Goal: Navigation & Orientation: Find specific page/section

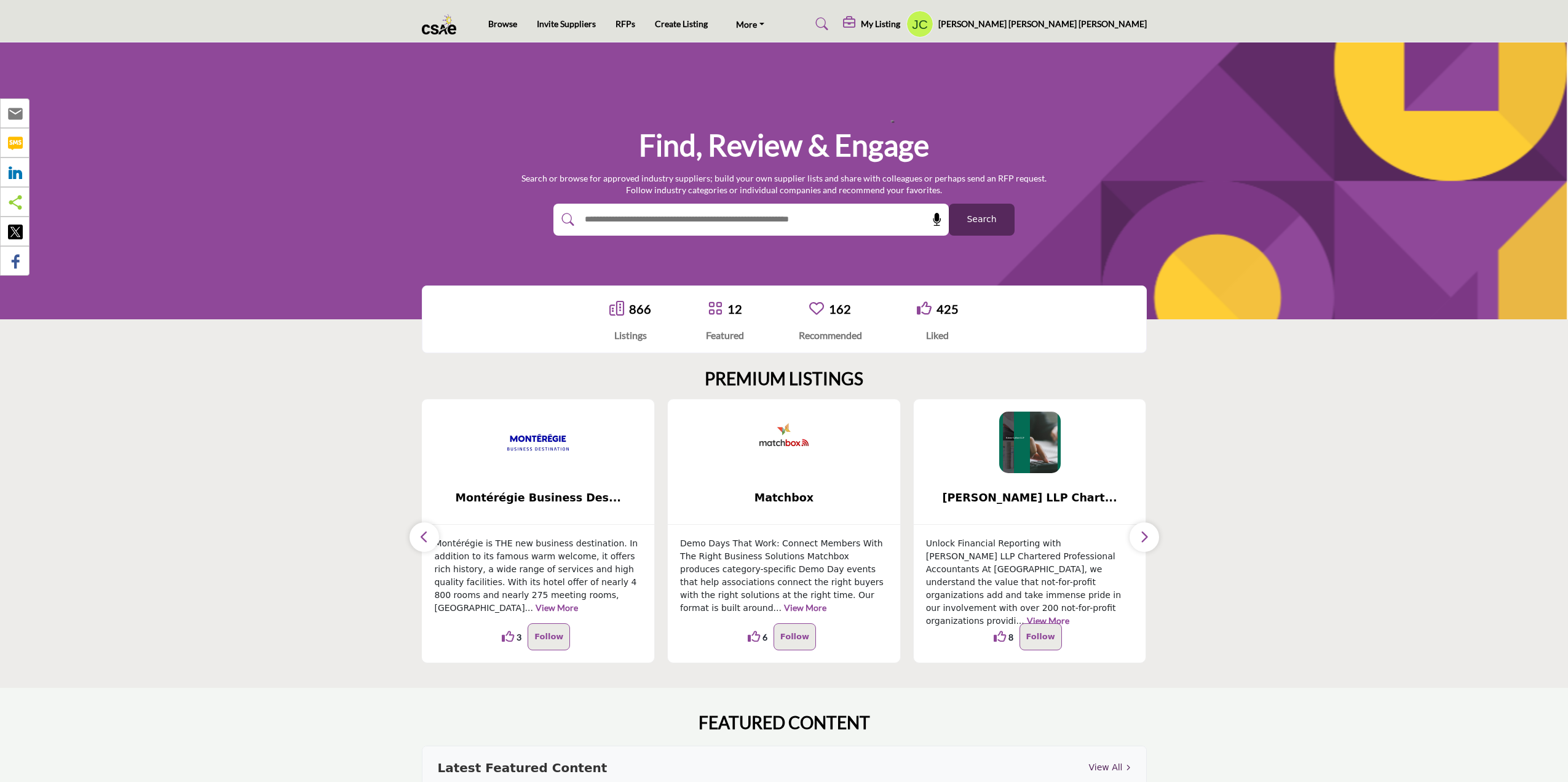
scroll to position [62, 0]
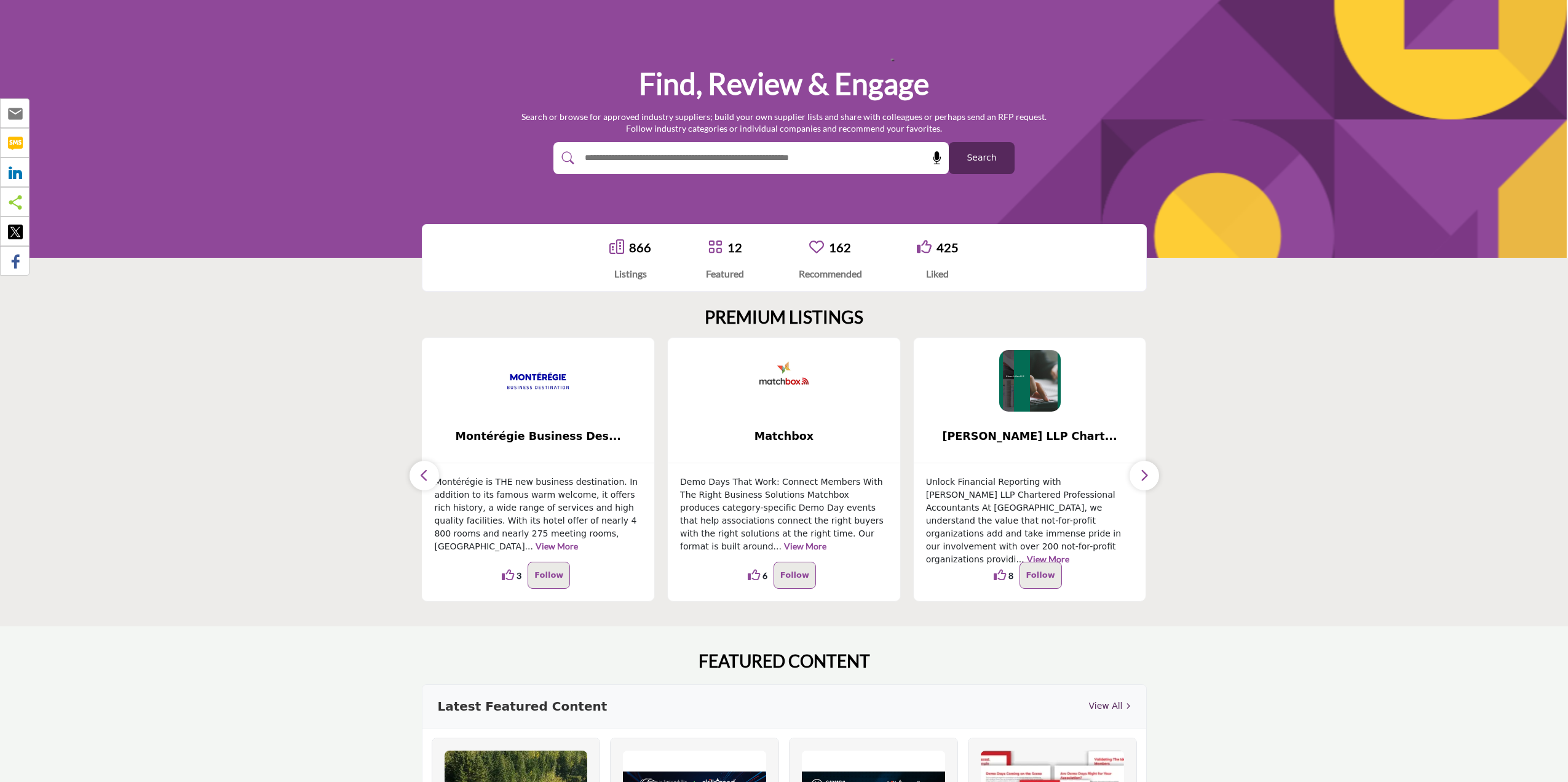
click at [429, 470] on button "button" at bounding box center [424, 476] width 30 height 30
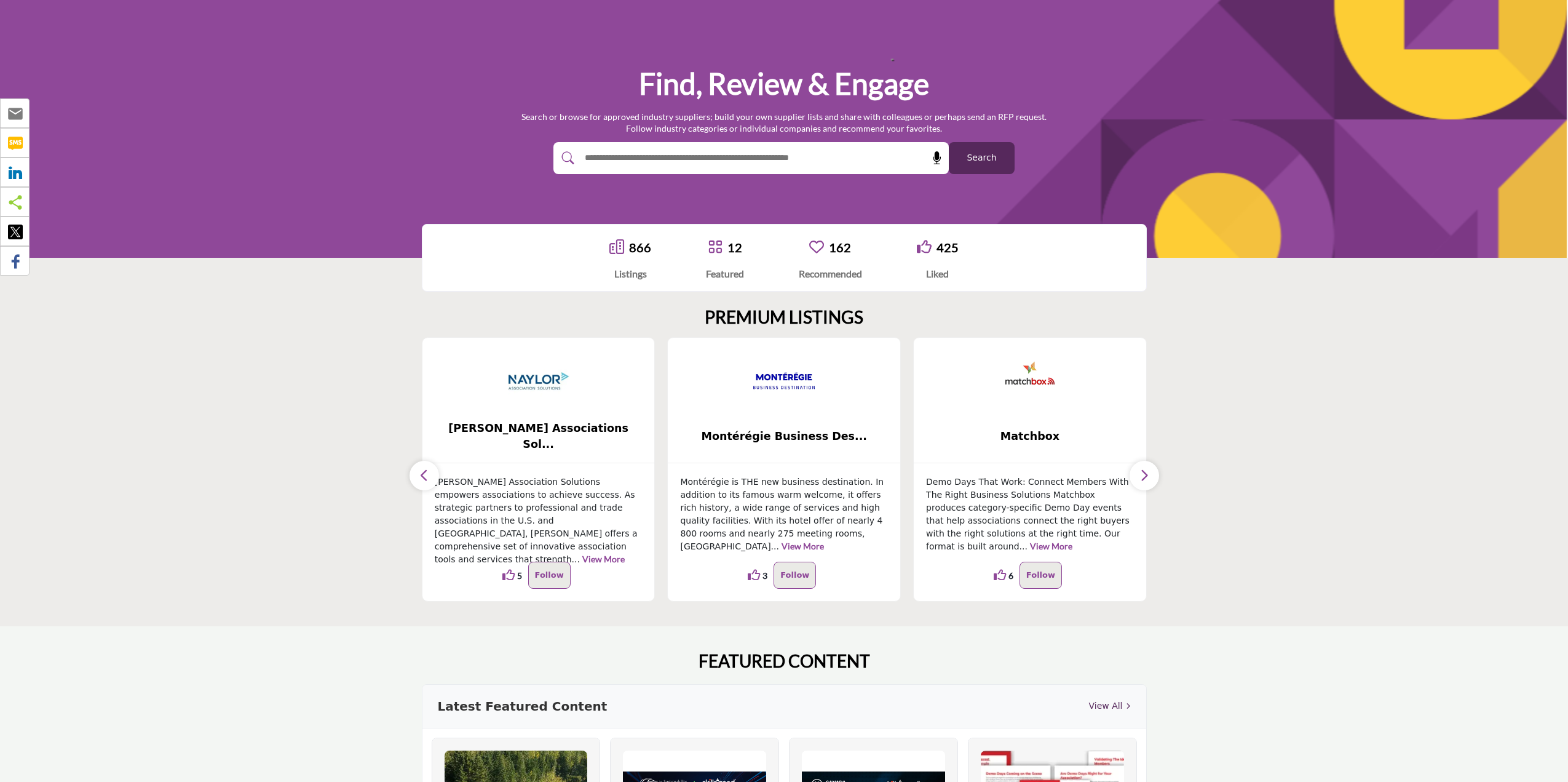
click at [429, 470] on button "button" at bounding box center [424, 476] width 30 height 30
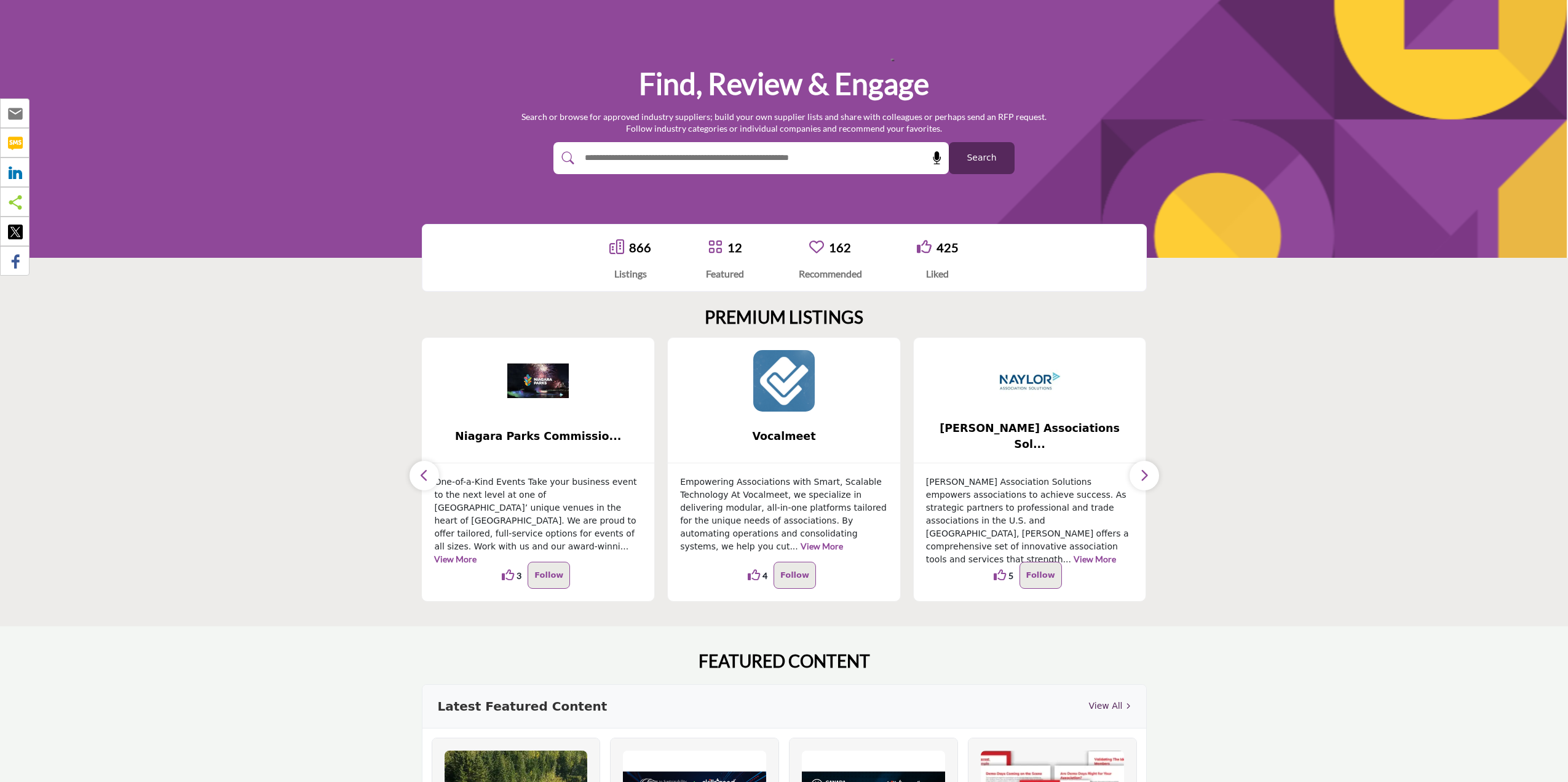
click at [429, 470] on button "button" at bounding box center [424, 476] width 30 height 30
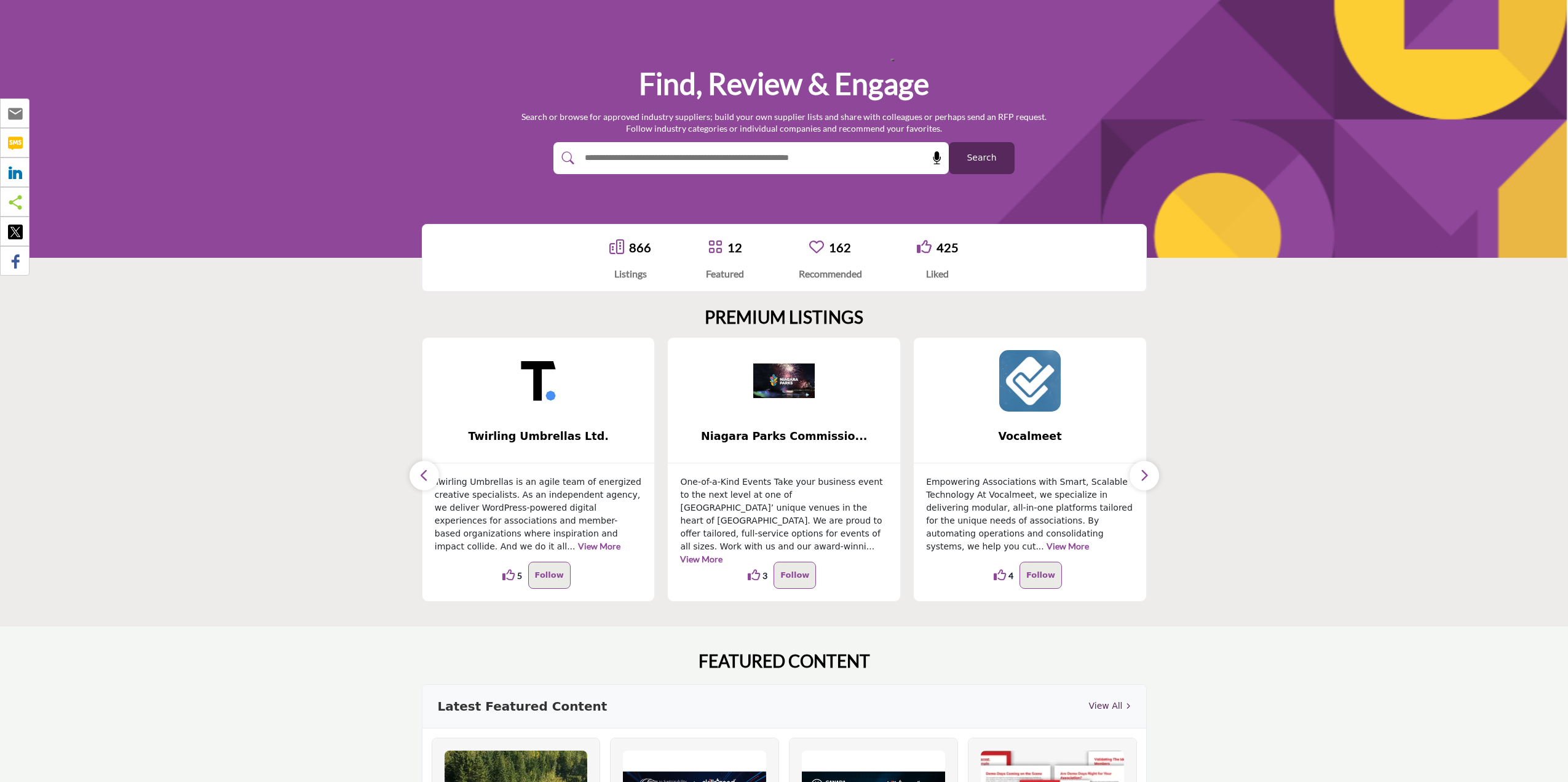
click at [429, 470] on button "button" at bounding box center [424, 476] width 30 height 30
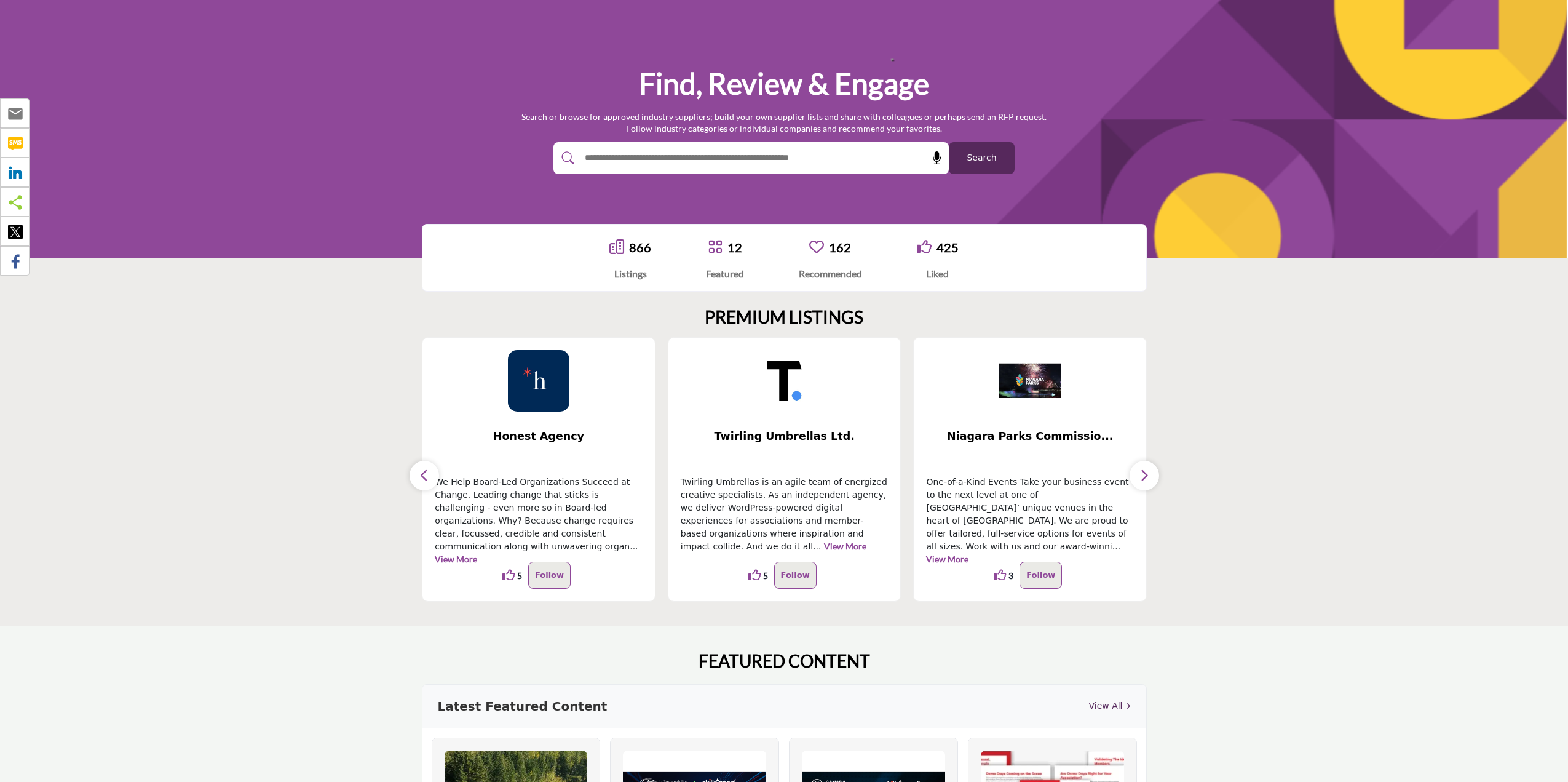
click at [429, 470] on button "button" at bounding box center [424, 476] width 30 height 30
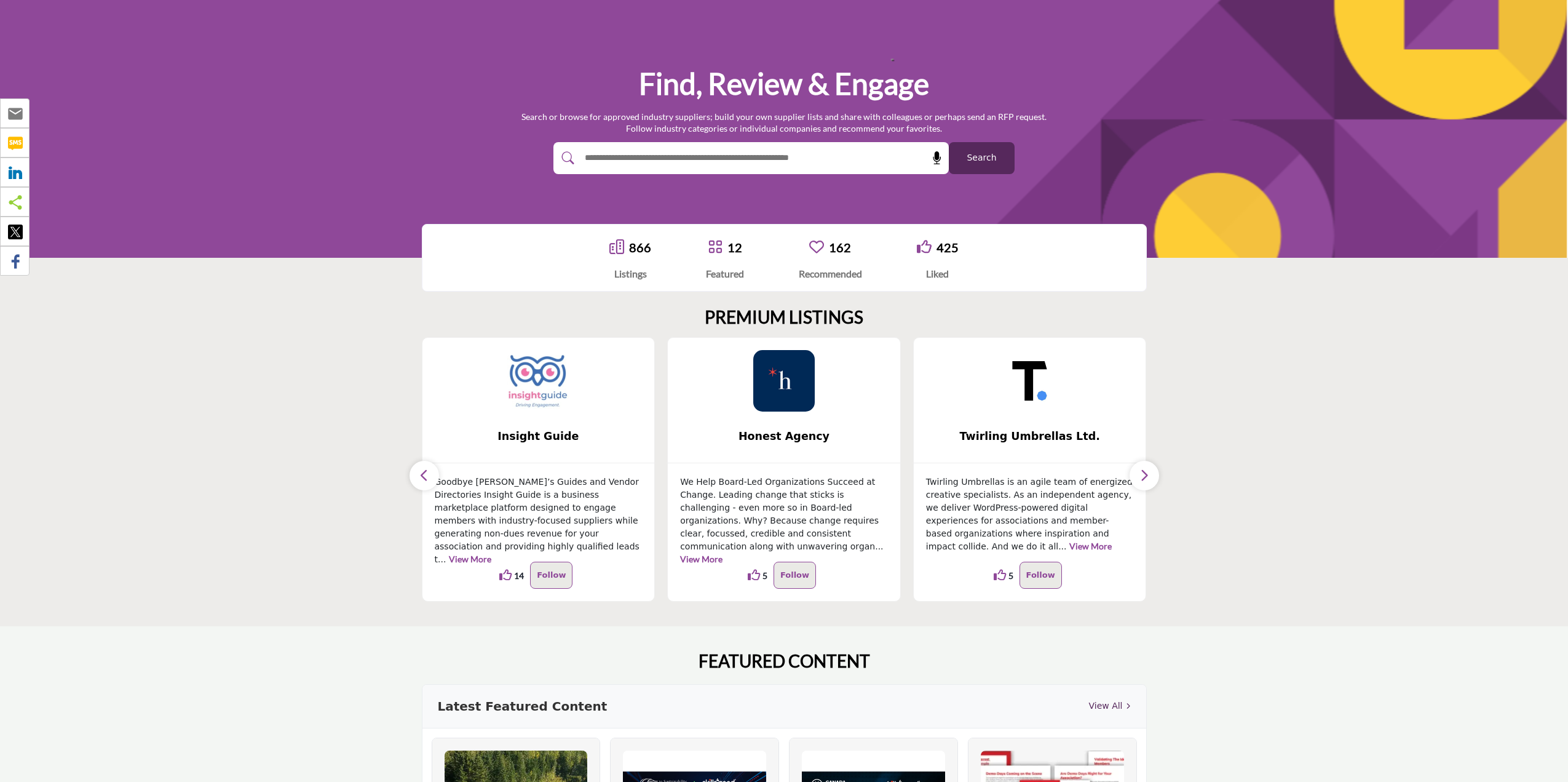
click at [429, 470] on button "button" at bounding box center [424, 476] width 30 height 30
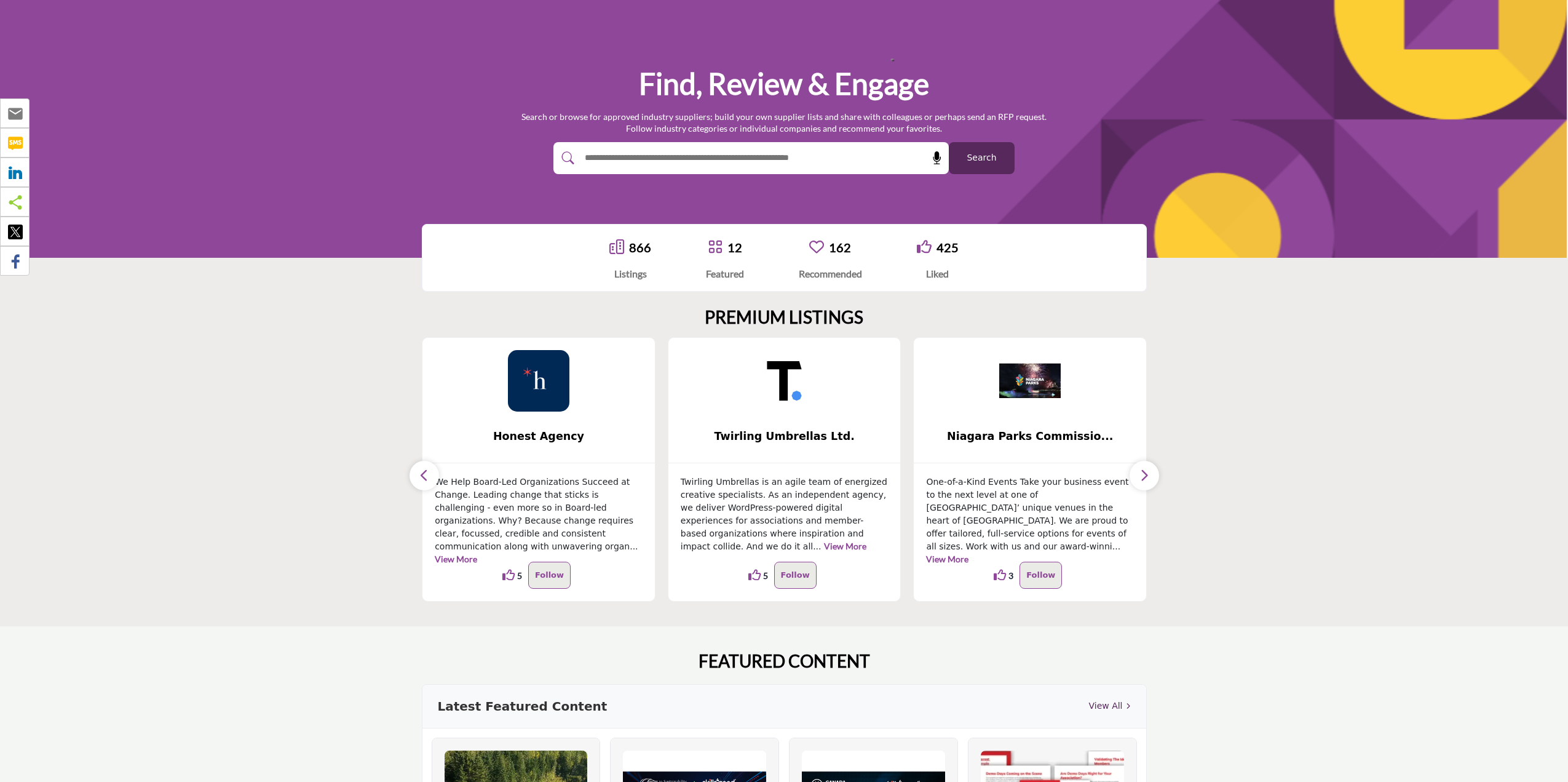
click at [426, 470] on icon "button" at bounding box center [424, 476] width 10 height 16
click at [418, 470] on button "button" at bounding box center [424, 476] width 30 height 30
click at [412, 476] on button "button" at bounding box center [424, 476] width 30 height 30
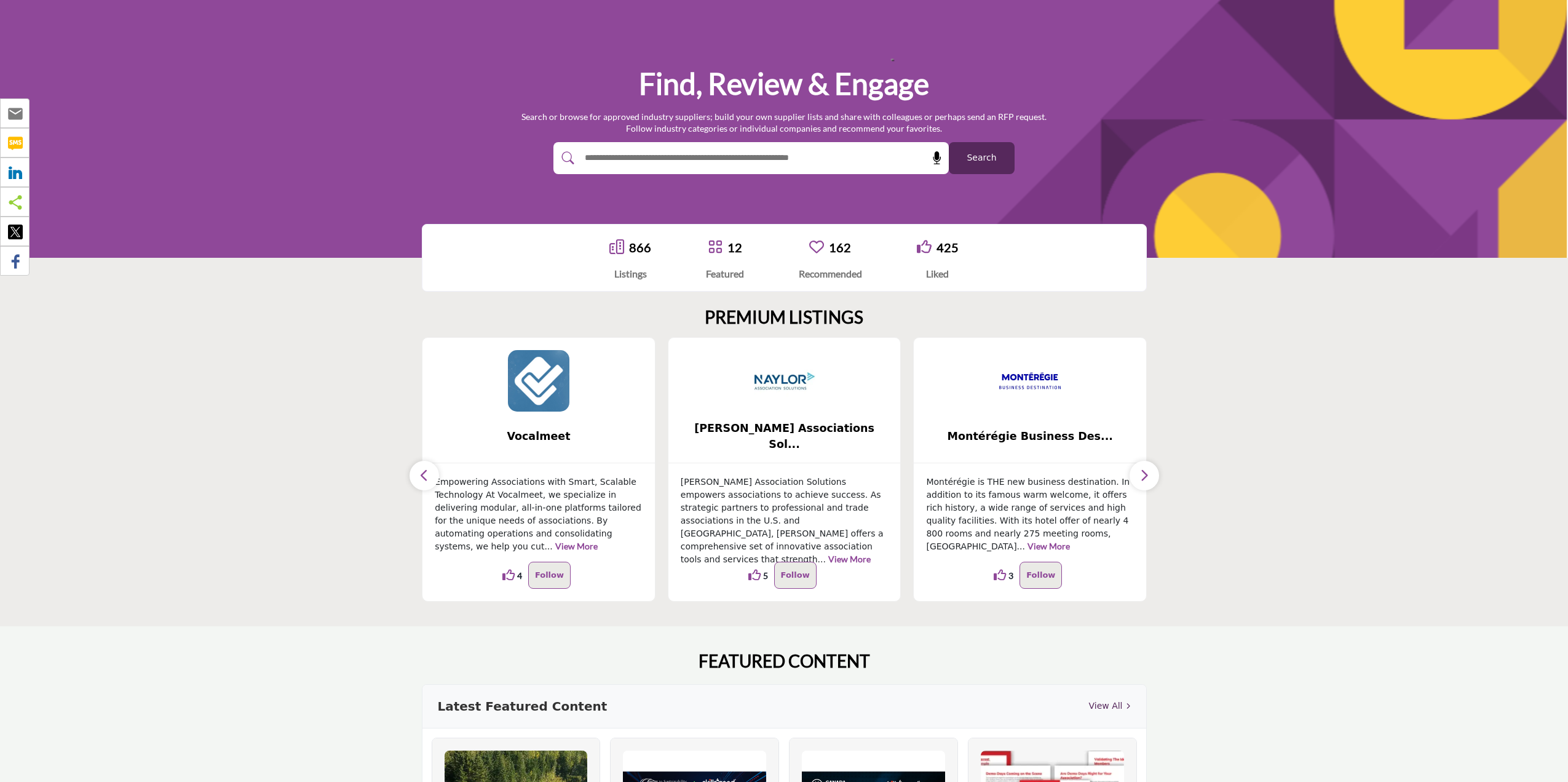
click at [1149, 476] on icon "button" at bounding box center [1144, 476] width 10 height 16
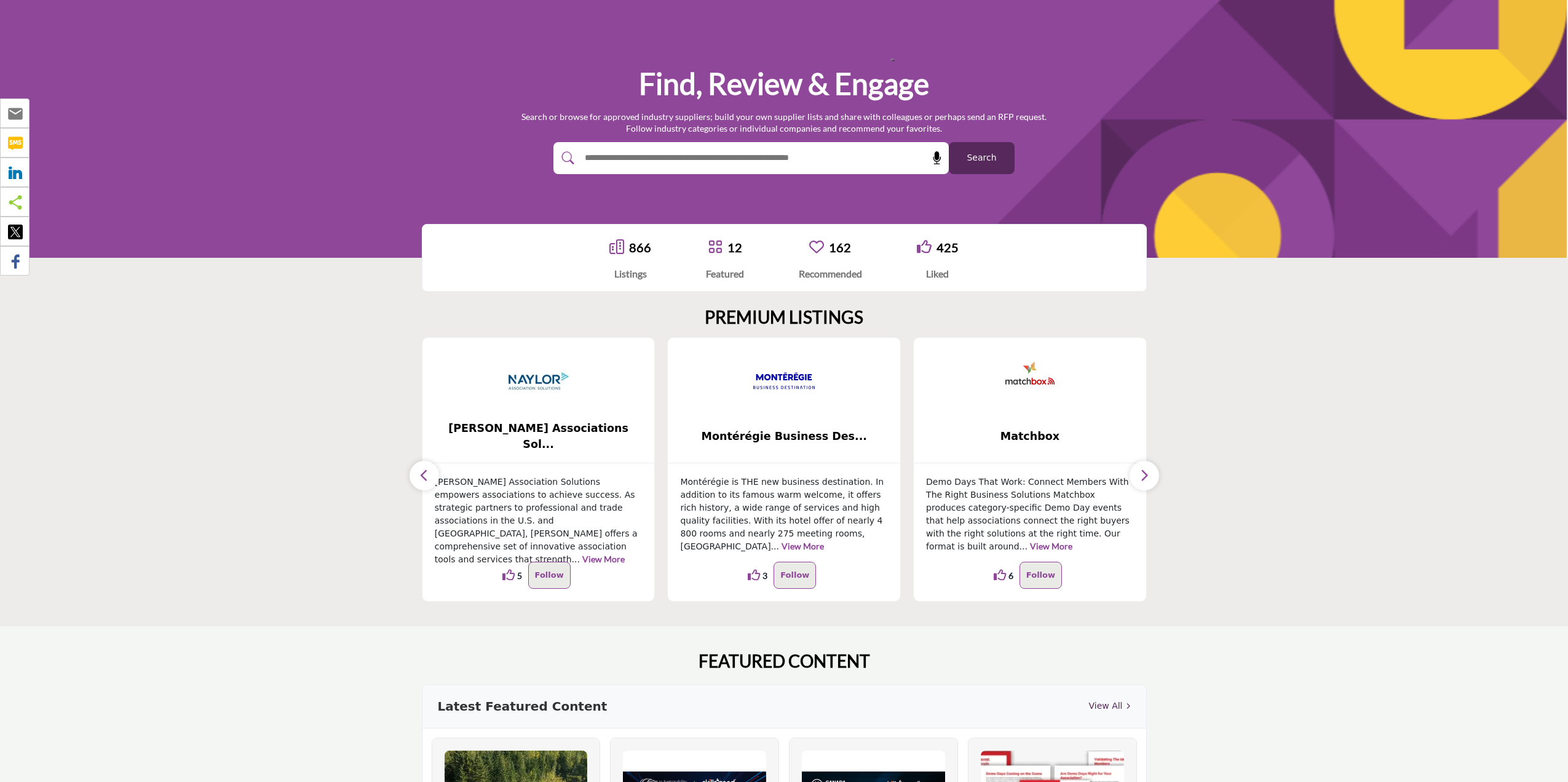
click at [1149, 476] on icon "button" at bounding box center [1144, 476] width 10 height 16
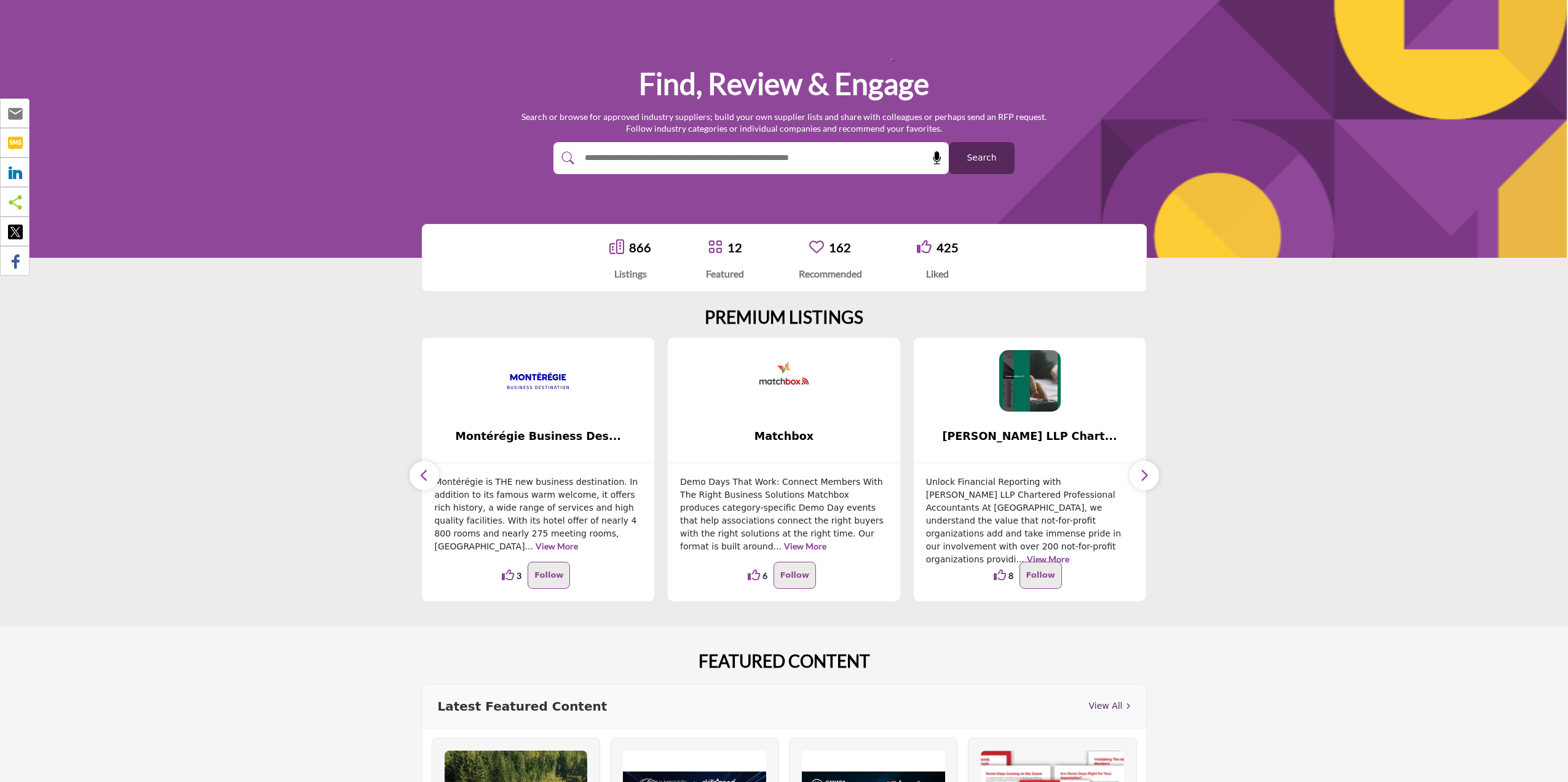
click at [1149, 476] on icon "button" at bounding box center [1144, 476] width 10 height 16
click at [418, 472] on button "button" at bounding box center [424, 476] width 30 height 30
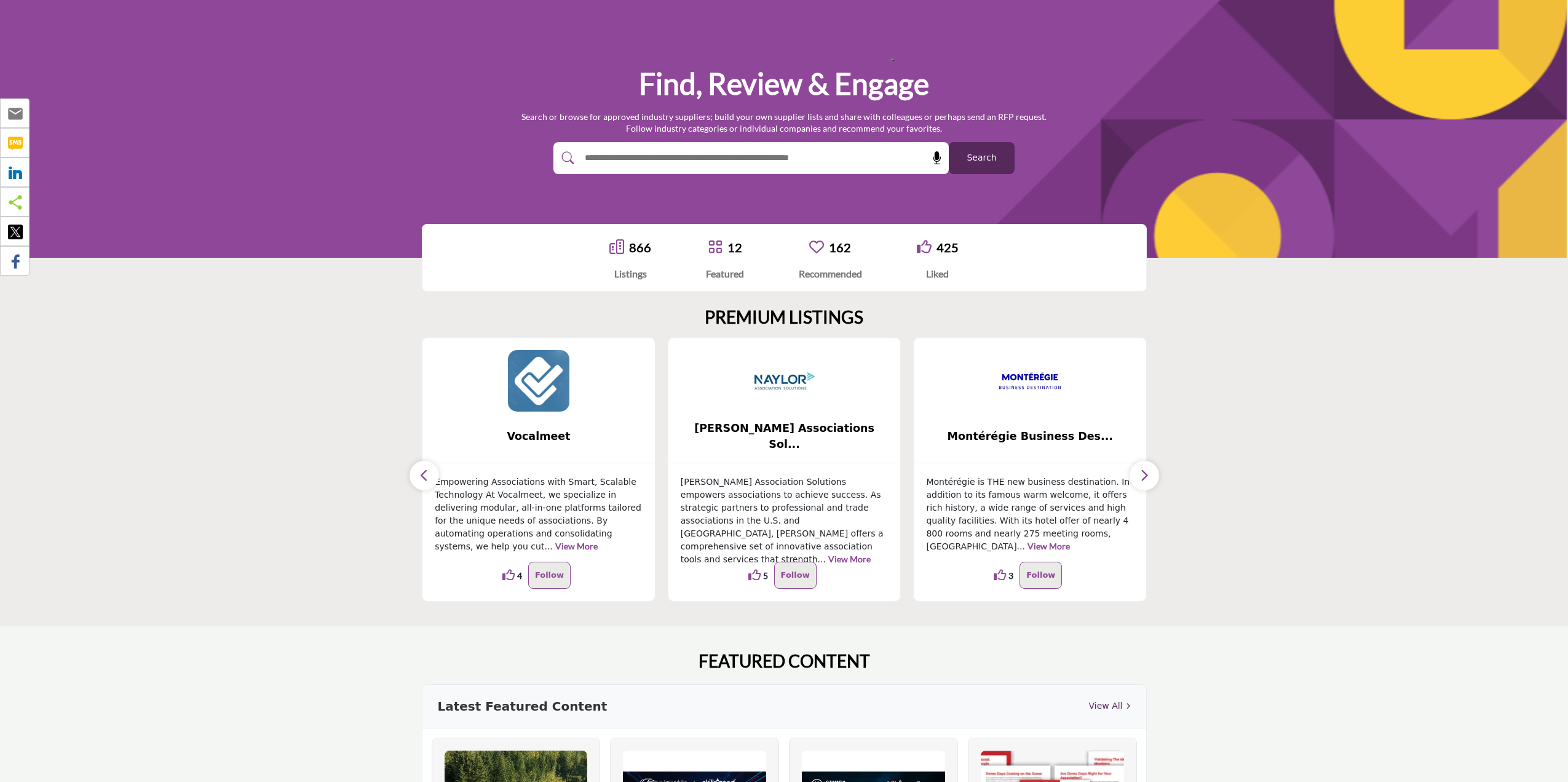
click at [418, 472] on button "button" at bounding box center [424, 476] width 30 height 30
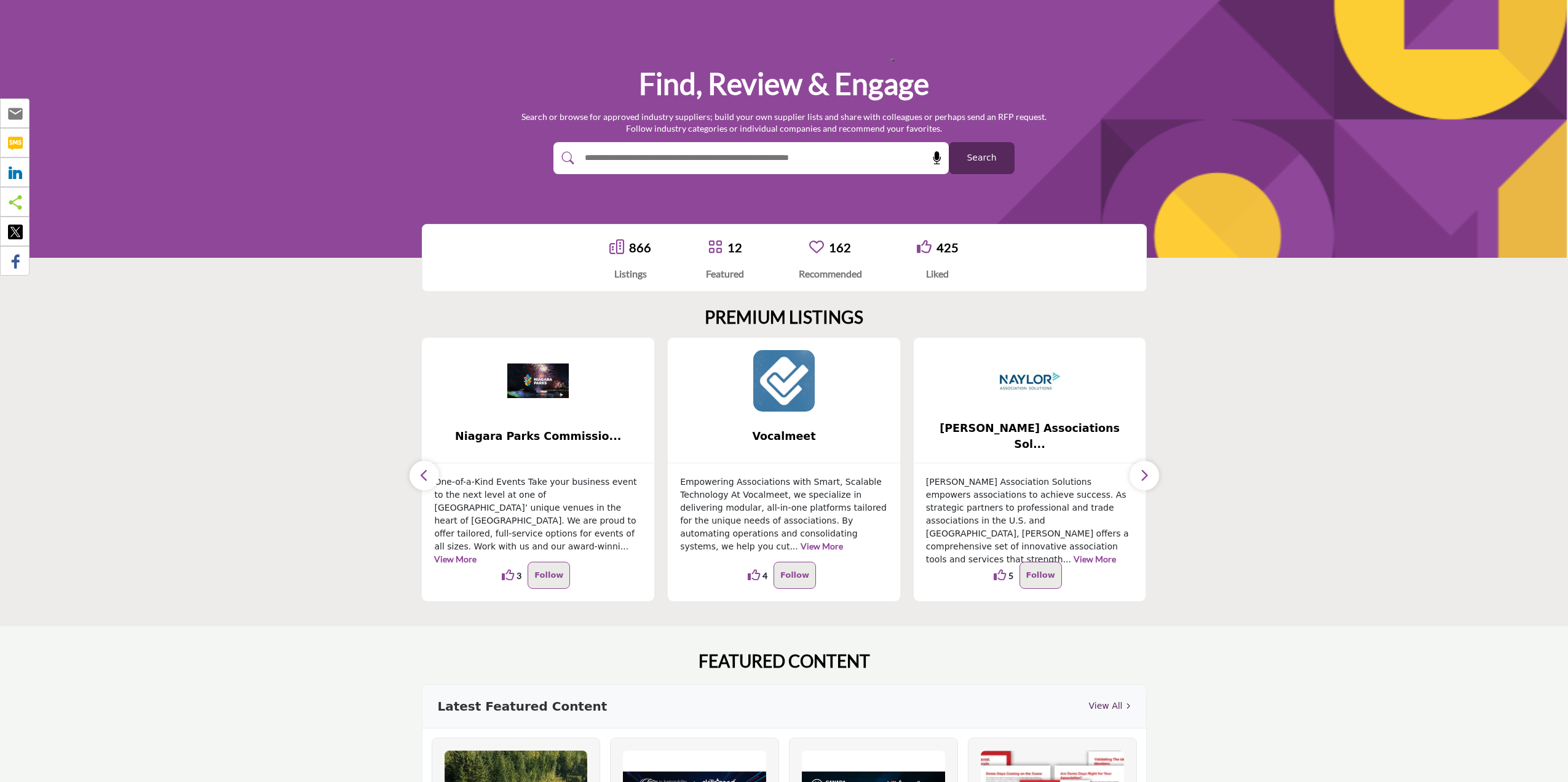
click at [418, 472] on button "button" at bounding box center [424, 476] width 30 height 30
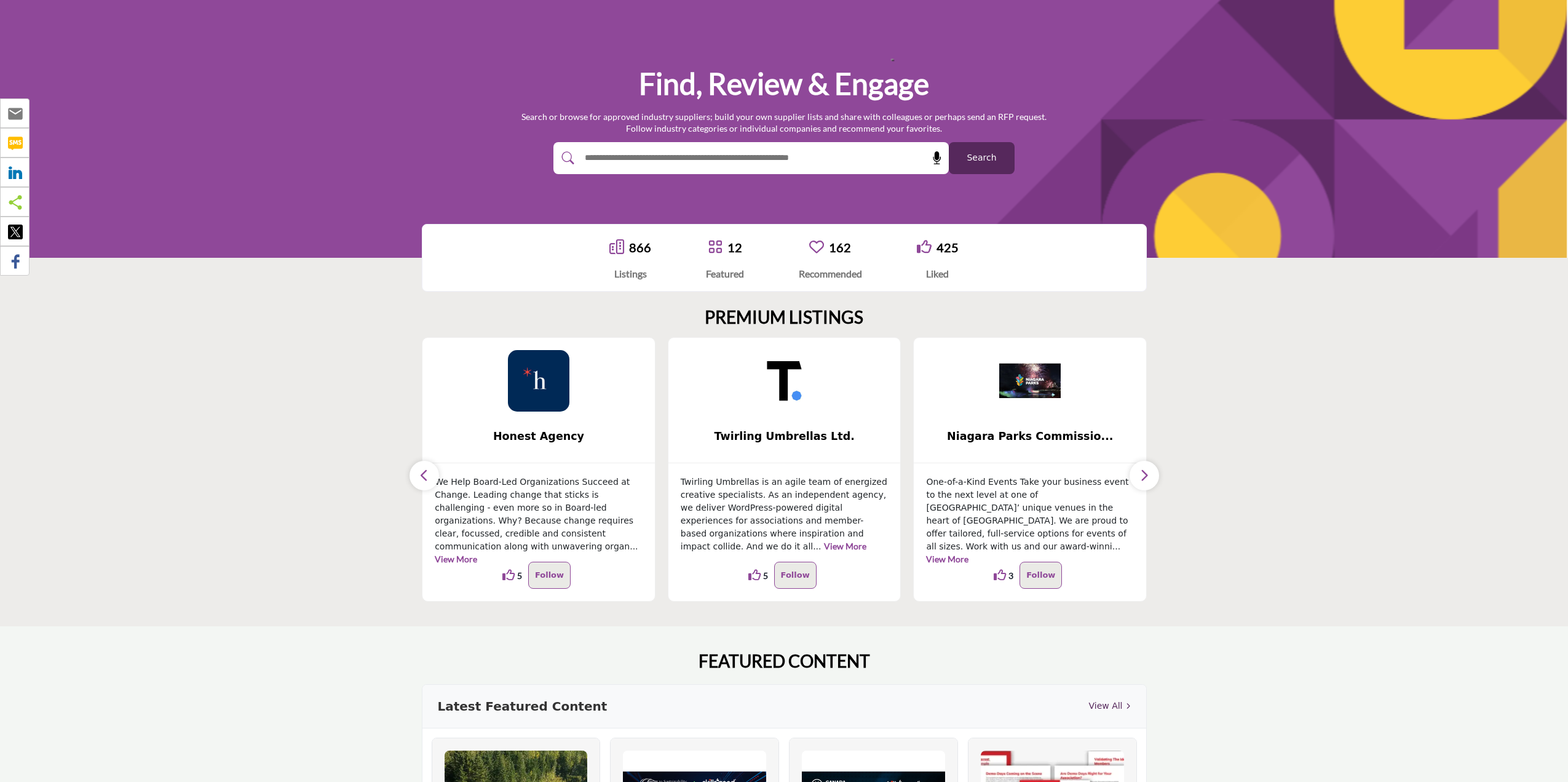
click at [418, 472] on button "button" at bounding box center [424, 476] width 30 height 30
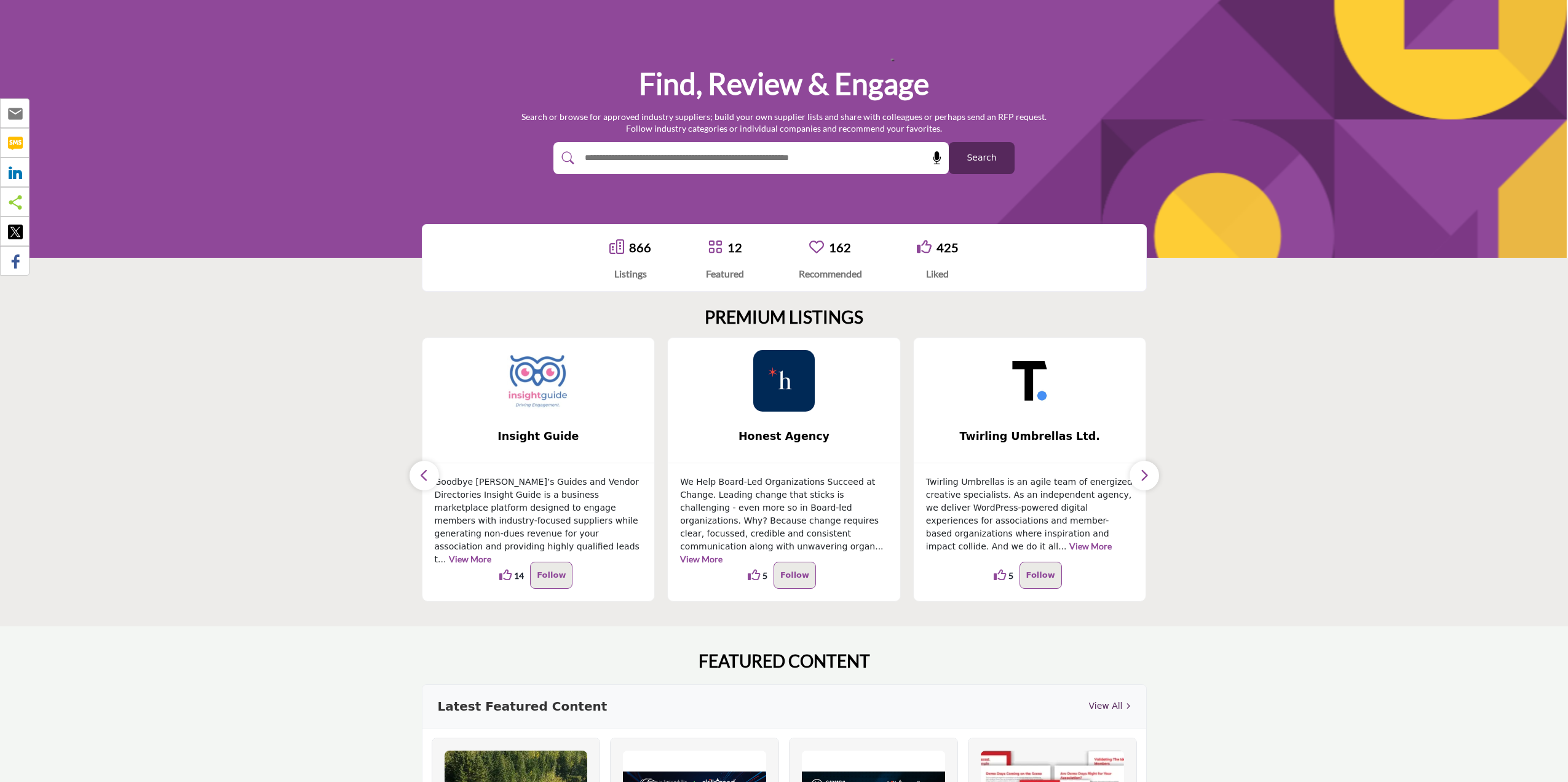
click at [418, 472] on button "button" at bounding box center [424, 476] width 30 height 30
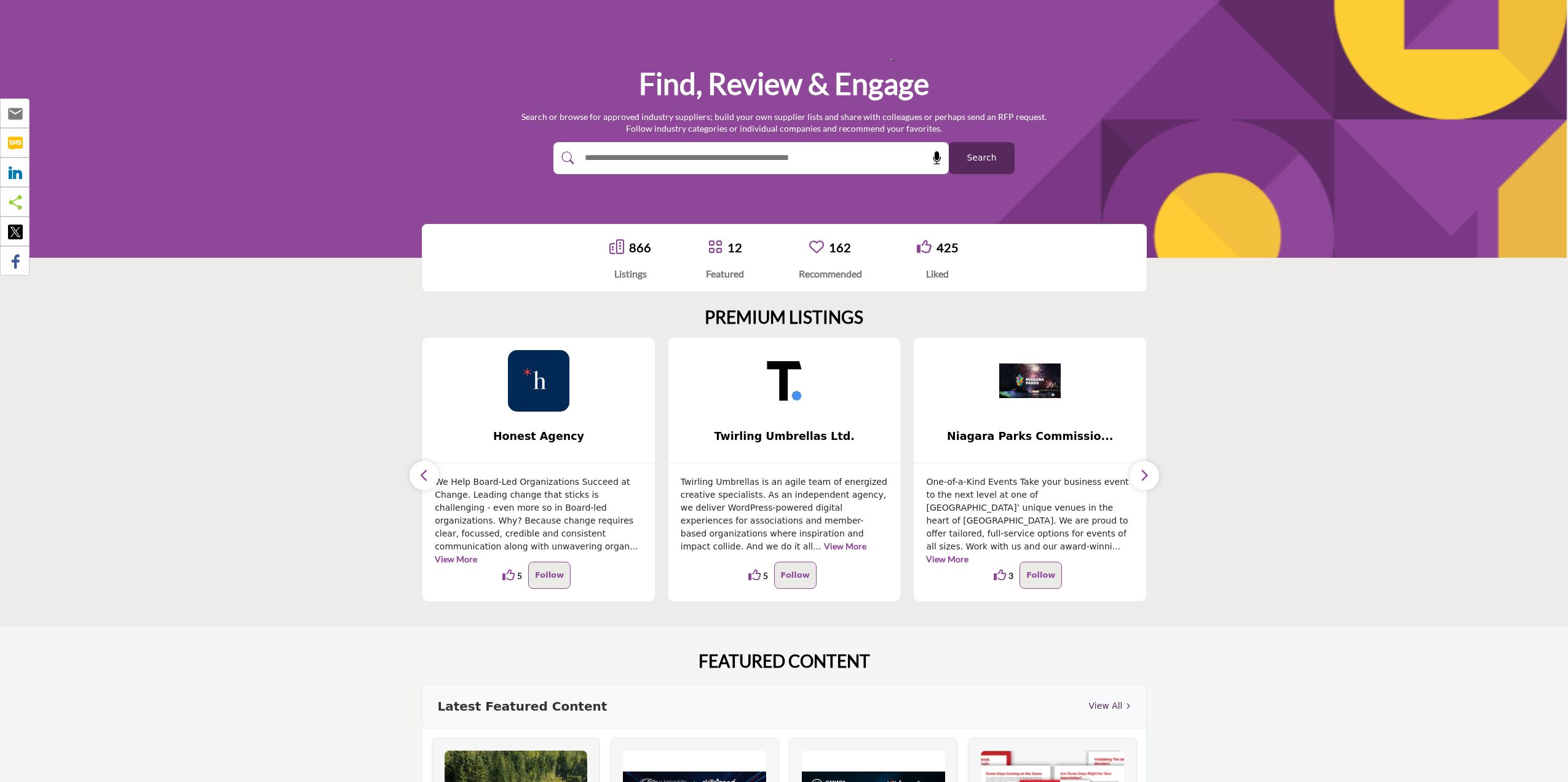
click at [1267, 312] on section "PREMIUM LISTINGS ... 14 14 5" at bounding box center [784, 454] width 1568 height 344
click at [429, 476] on button "button" at bounding box center [424, 476] width 30 height 30
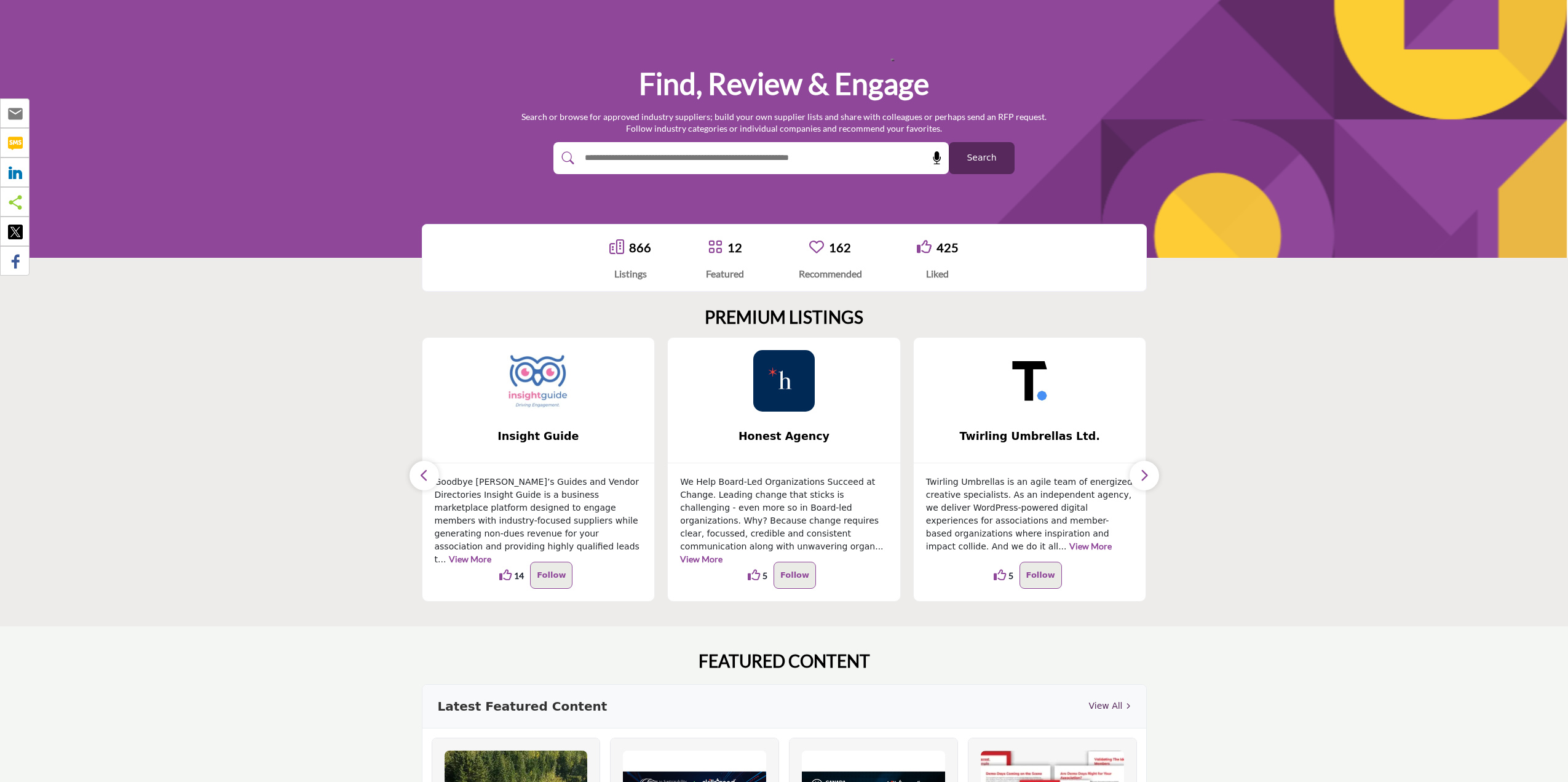
click at [1307, 374] on section "PREMIUM LISTINGS ... 14 14 5" at bounding box center [784, 454] width 1568 height 344
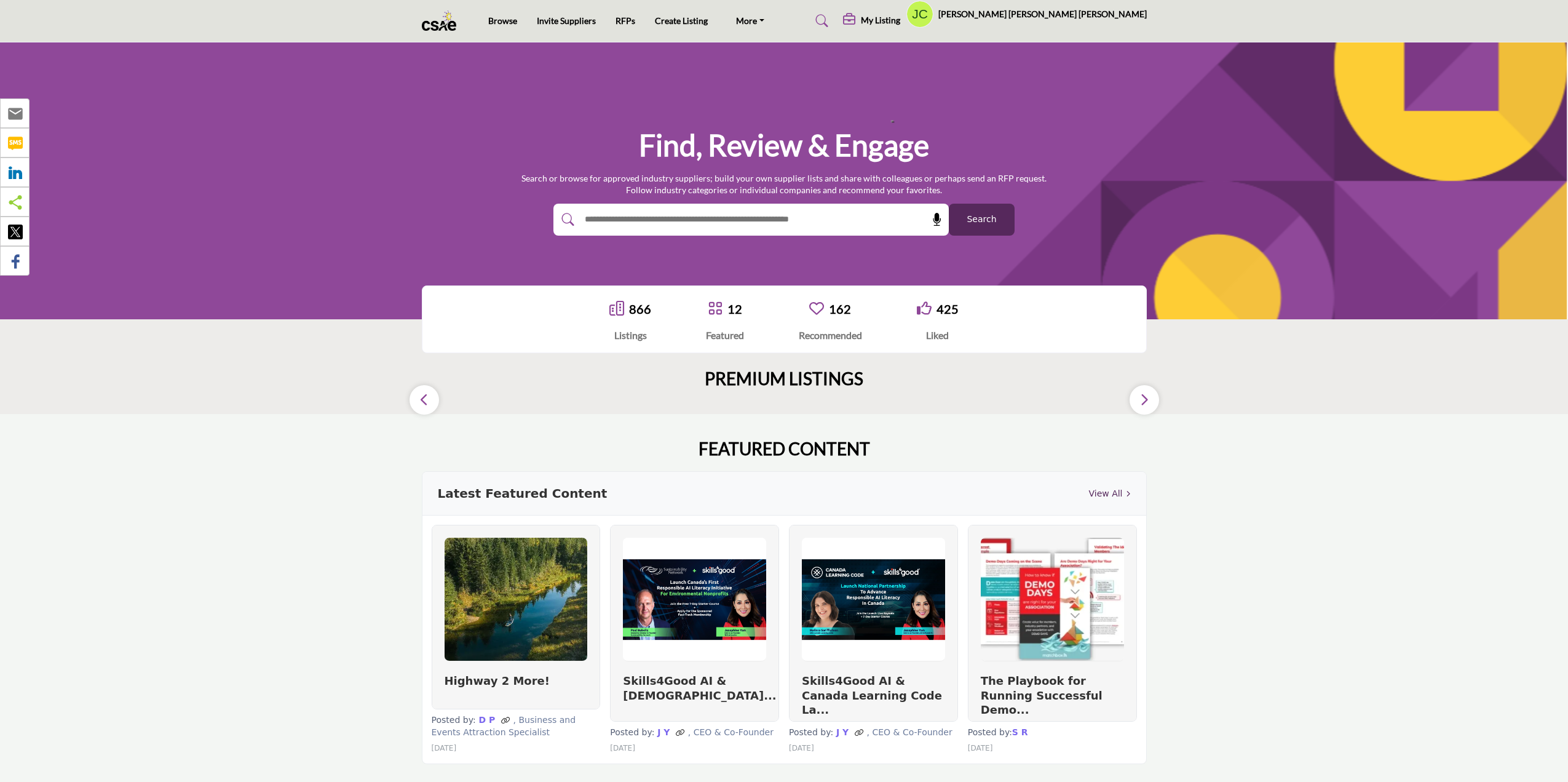
scroll to position [62, 0]
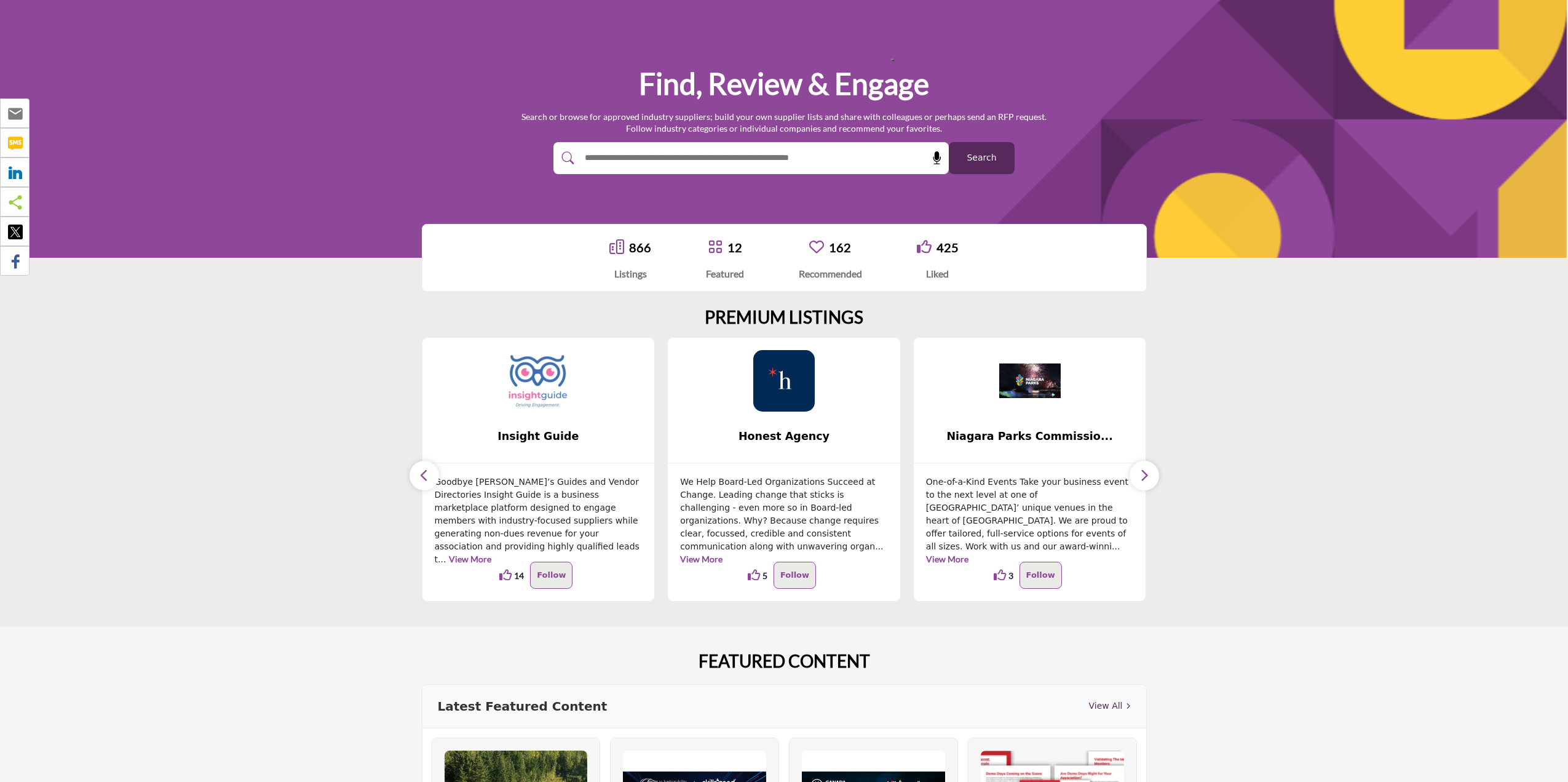
click at [1141, 476] on icon "button" at bounding box center [1144, 476] width 10 height 16
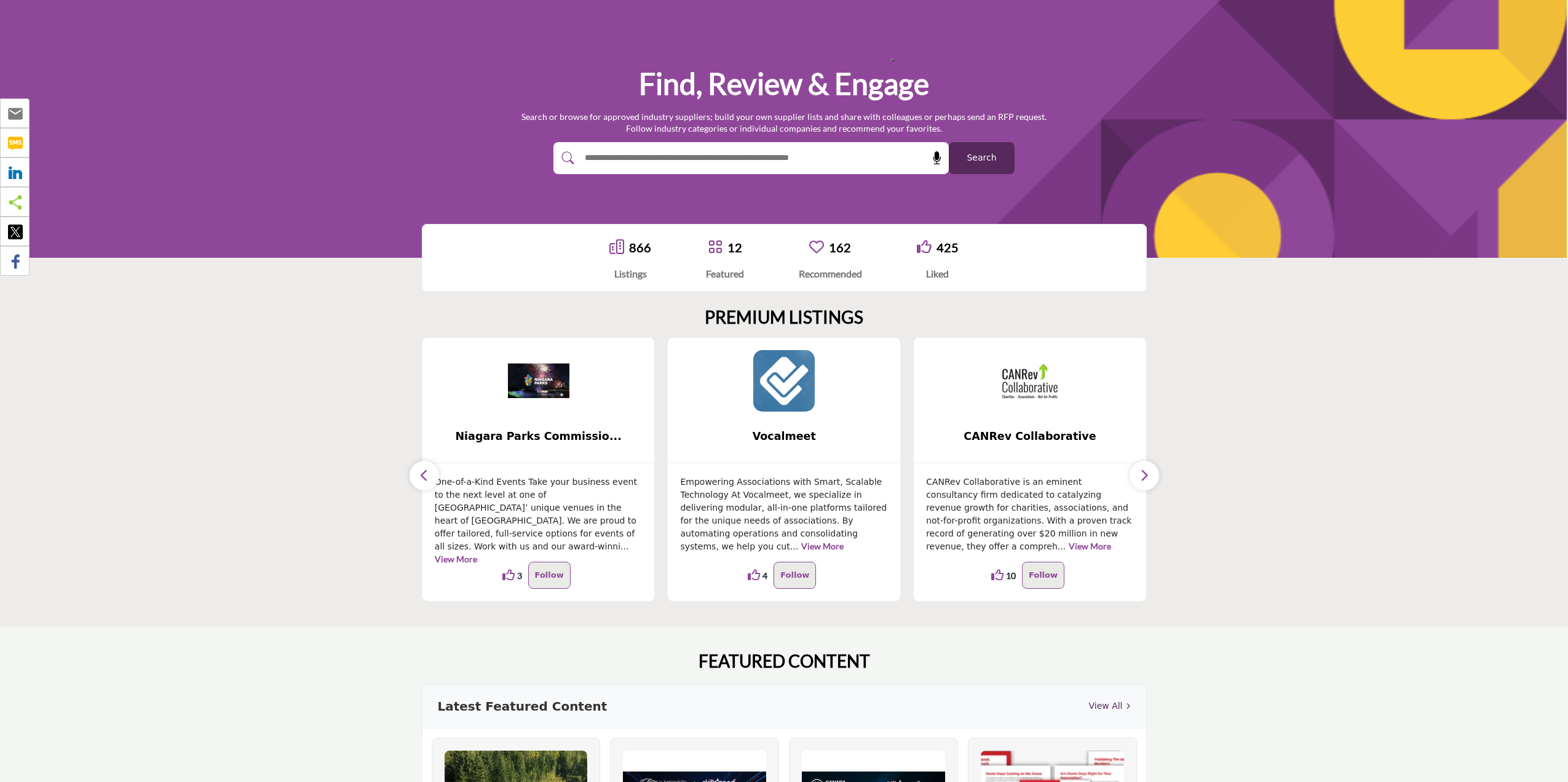
click at [1141, 476] on icon "button" at bounding box center [1144, 476] width 10 height 16
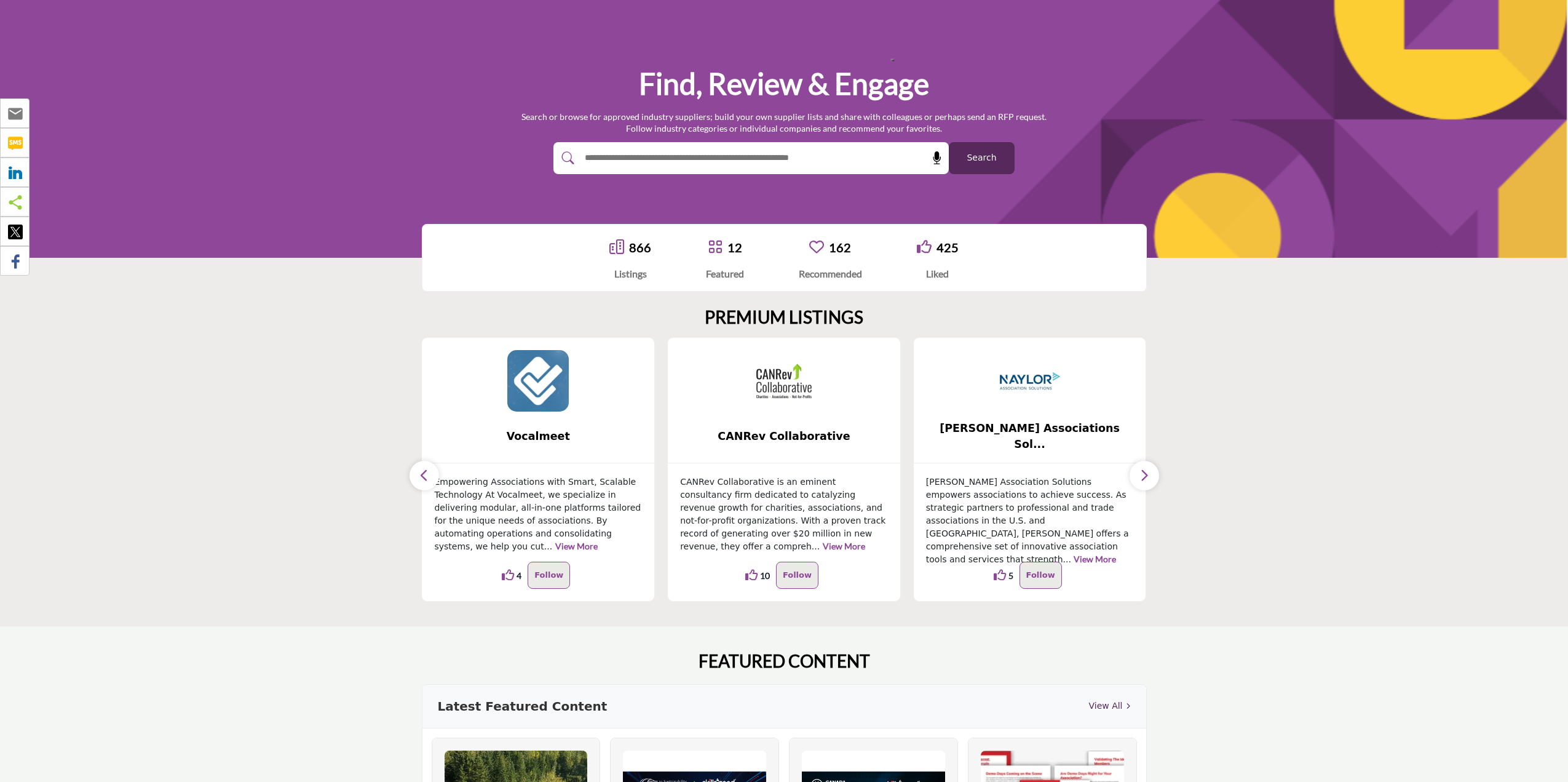
click at [1141, 476] on icon "button" at bounding box center [1144, 476] width 10 height 16
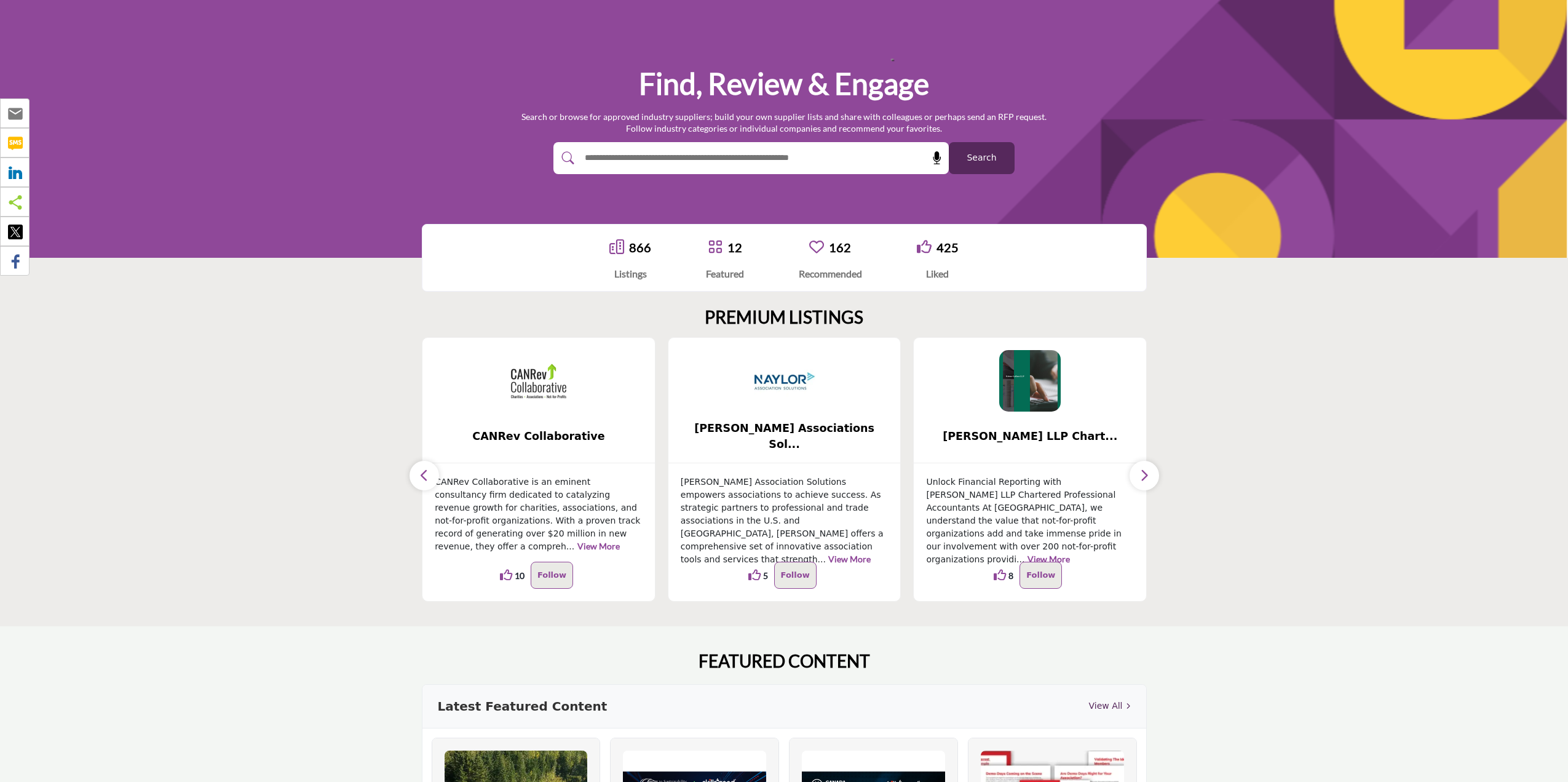
click at [1141, 476] on icon "button" at bounding box center [1144, 476] width 10 height 16
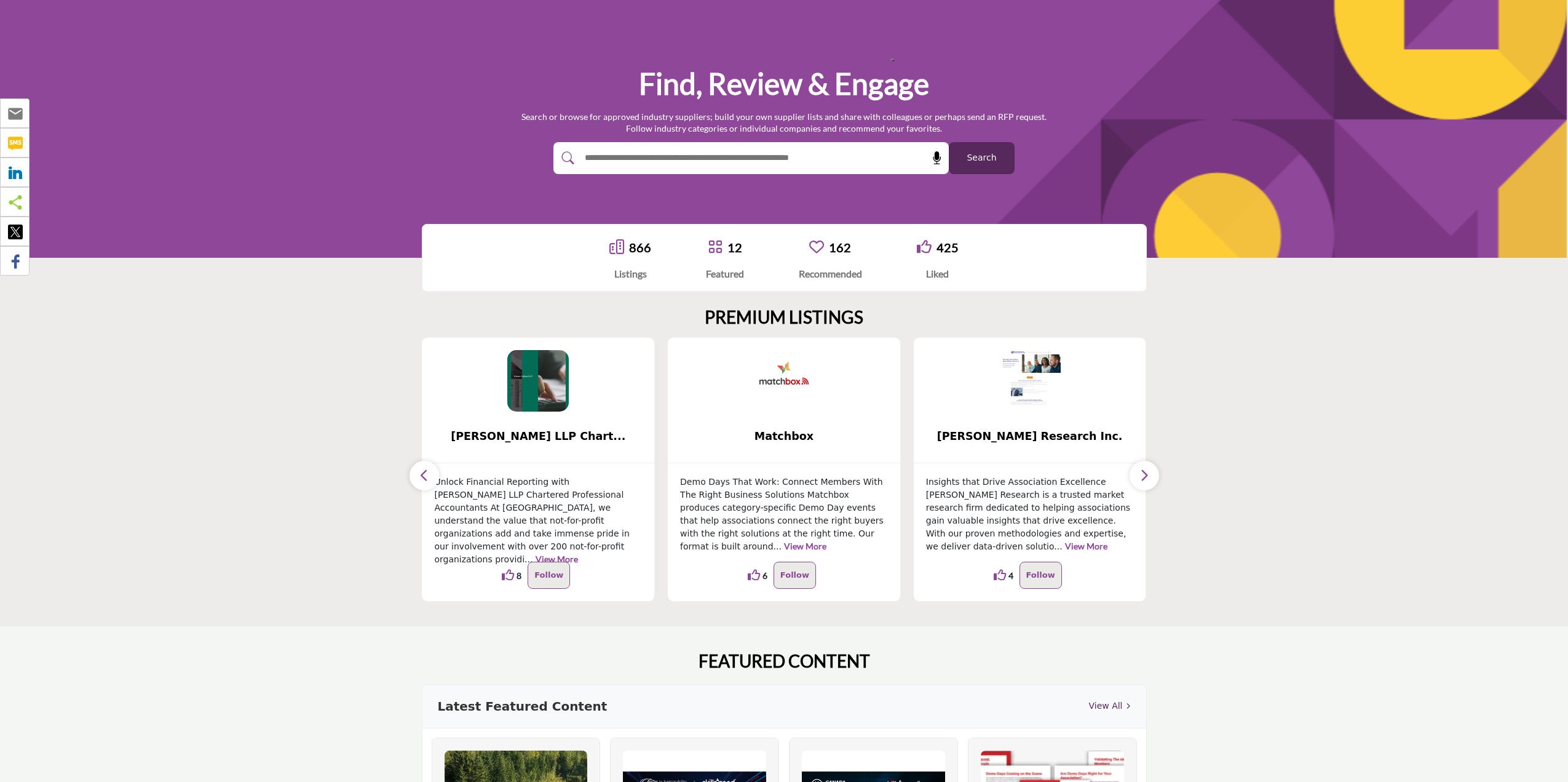
click at [1141, 476] on icon "button" at bounding box center [1144, 476] width 10 height 16
click at [1141, 475] on icon "button" at bounding box center [1144, 476] width 10 height 16
click at [431, 472] on button "button" at bounding box center [424, 476] width 30 height 30
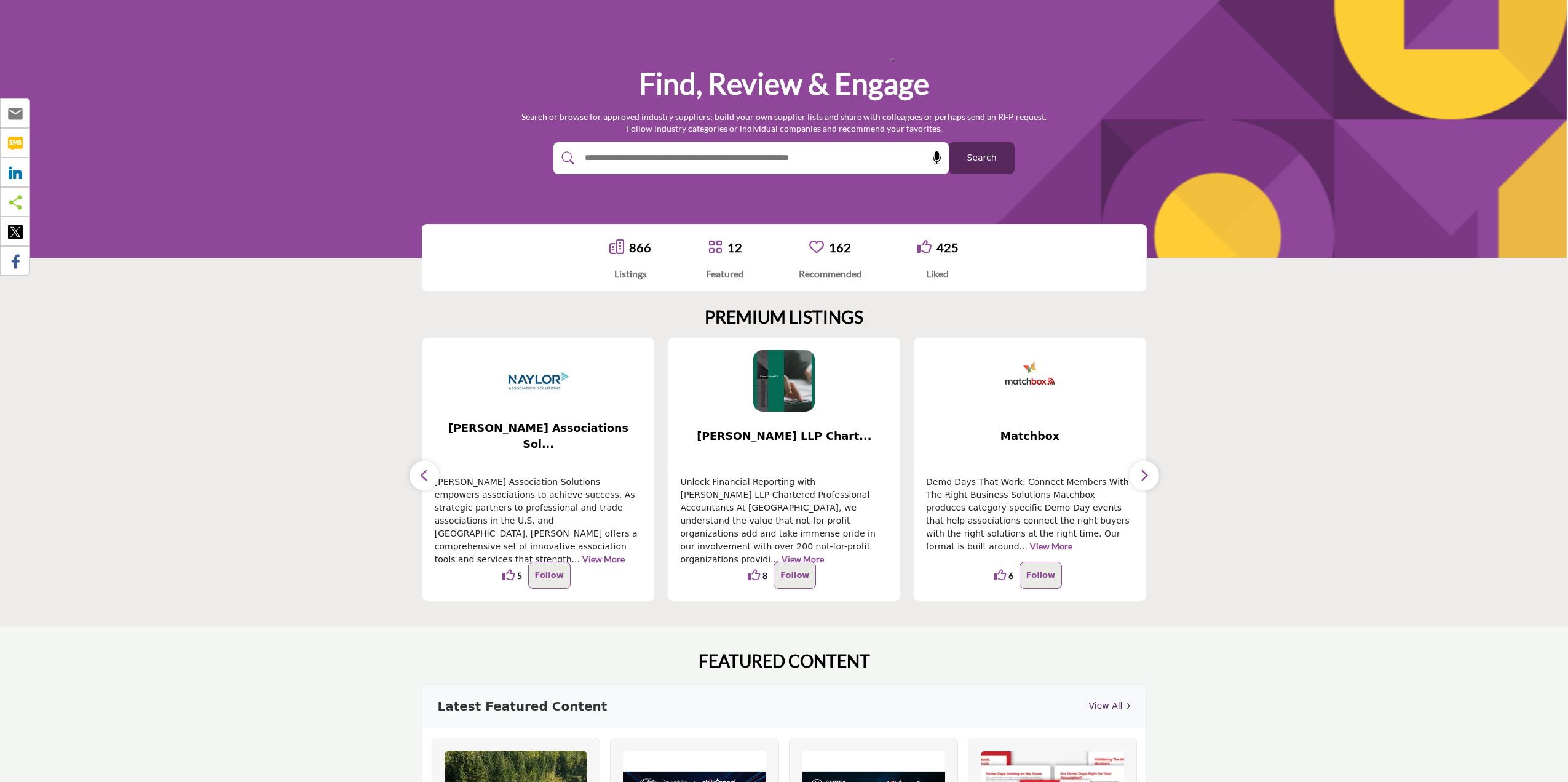
click at [431, 472] on button "button" at bounding box center [424, 476] width 30 height 30
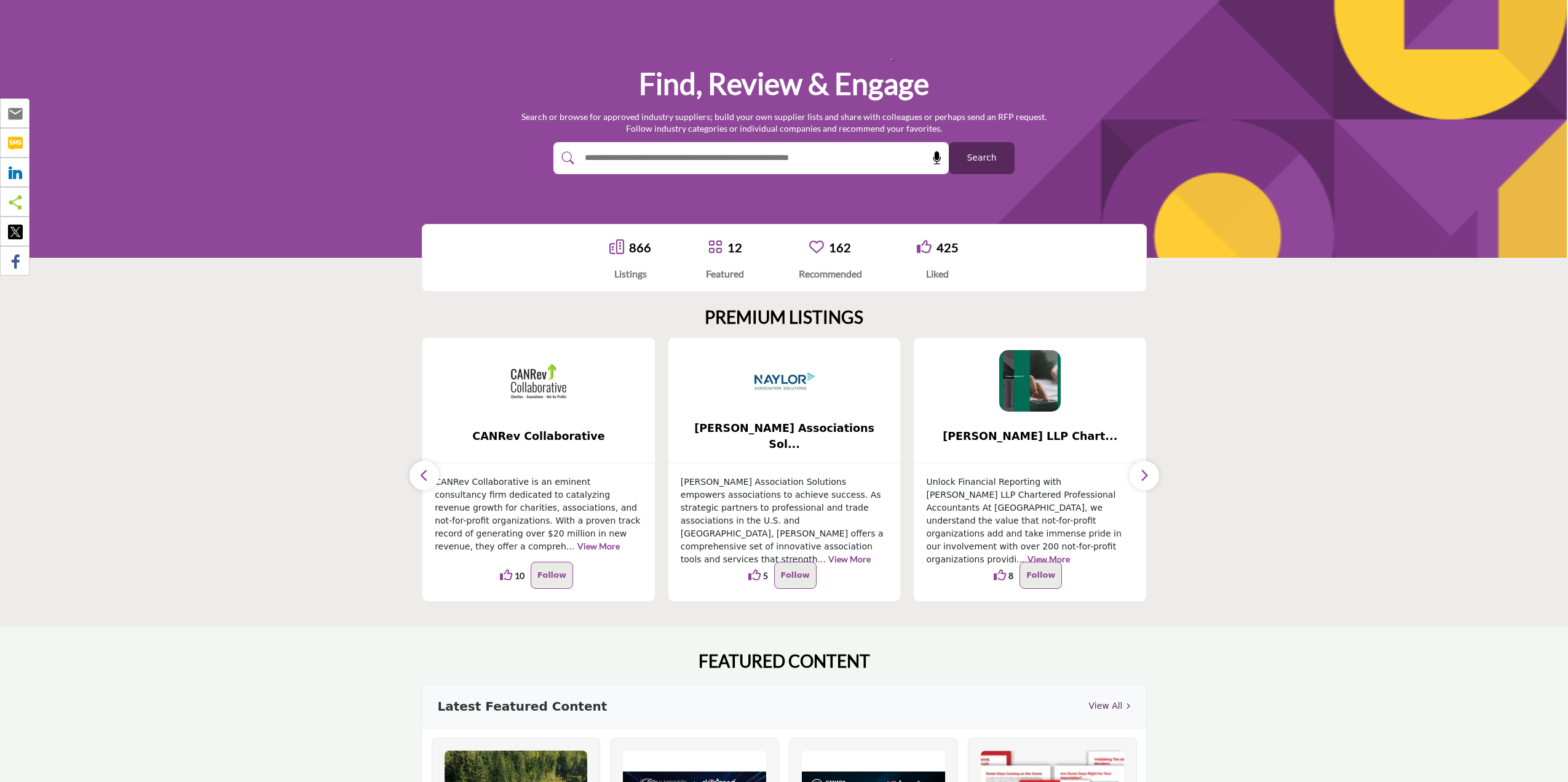
click at [431, 472] on button "button" at bounding box center [424, 476] width 30 height 30
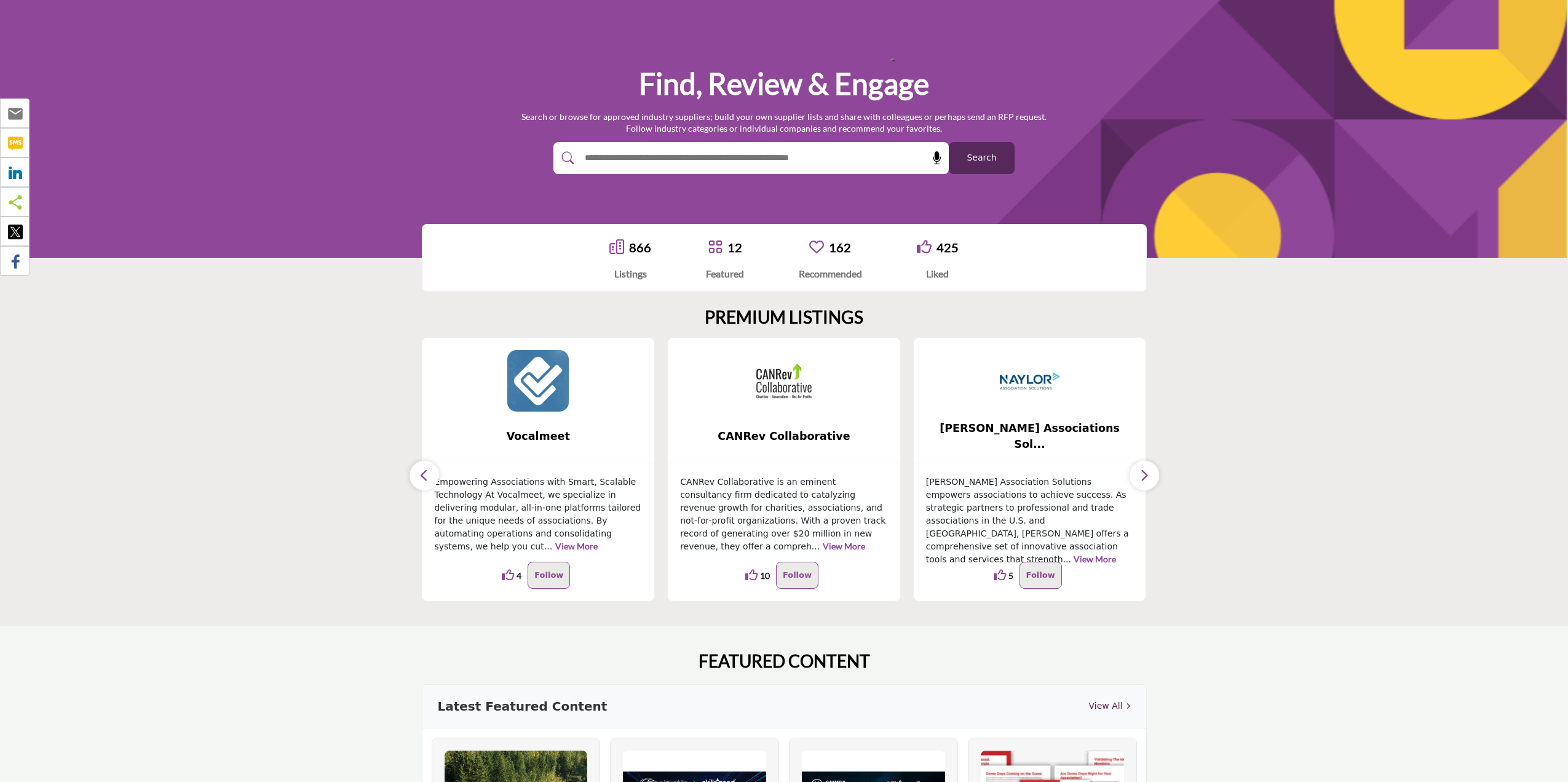
click at [431, 472] on button "button" at bounding box center [424, 476] width 30 height 30
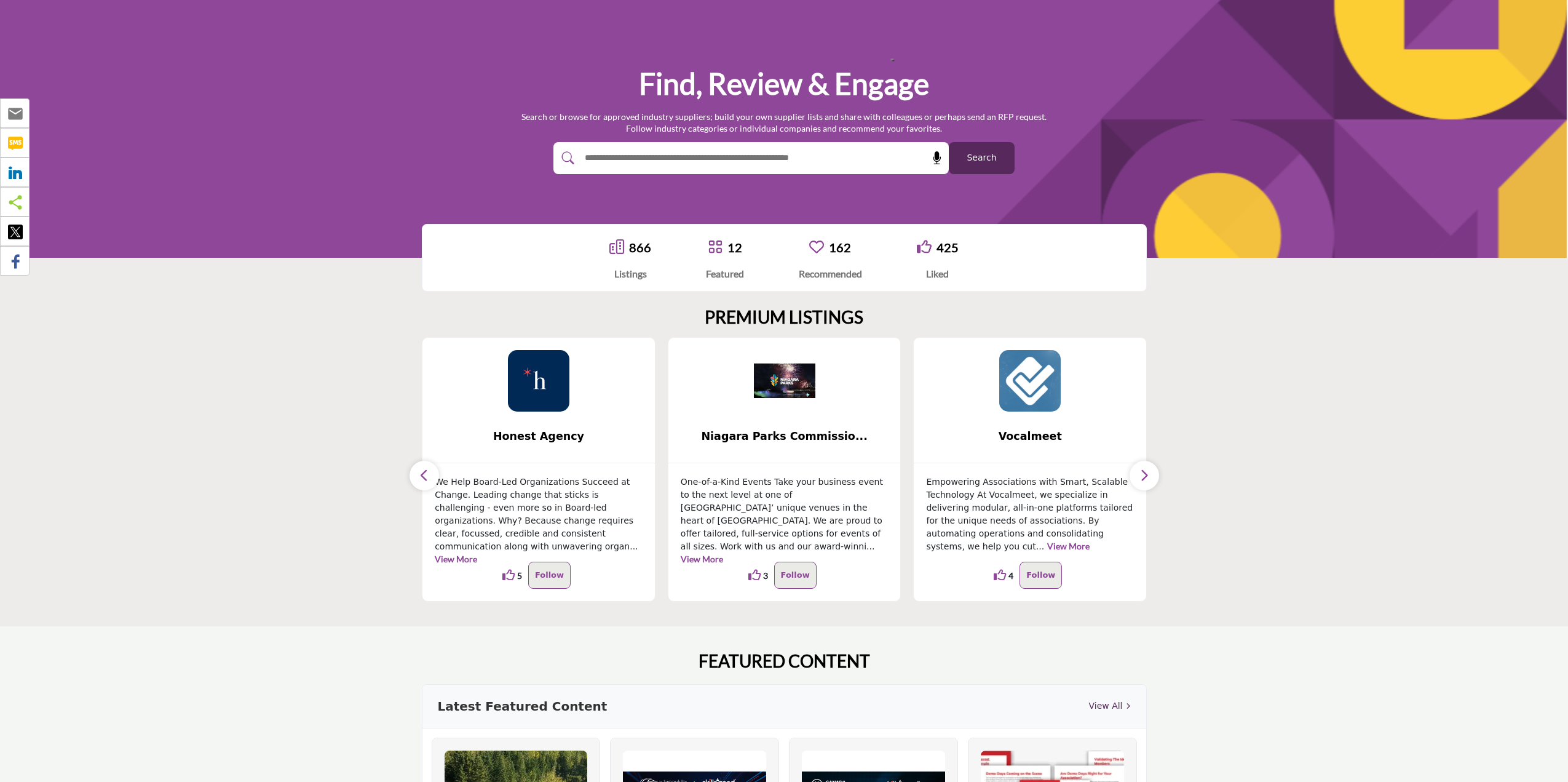
click at [433, 471] on button "button" at bounding box center [424, 476] width 30 height 30
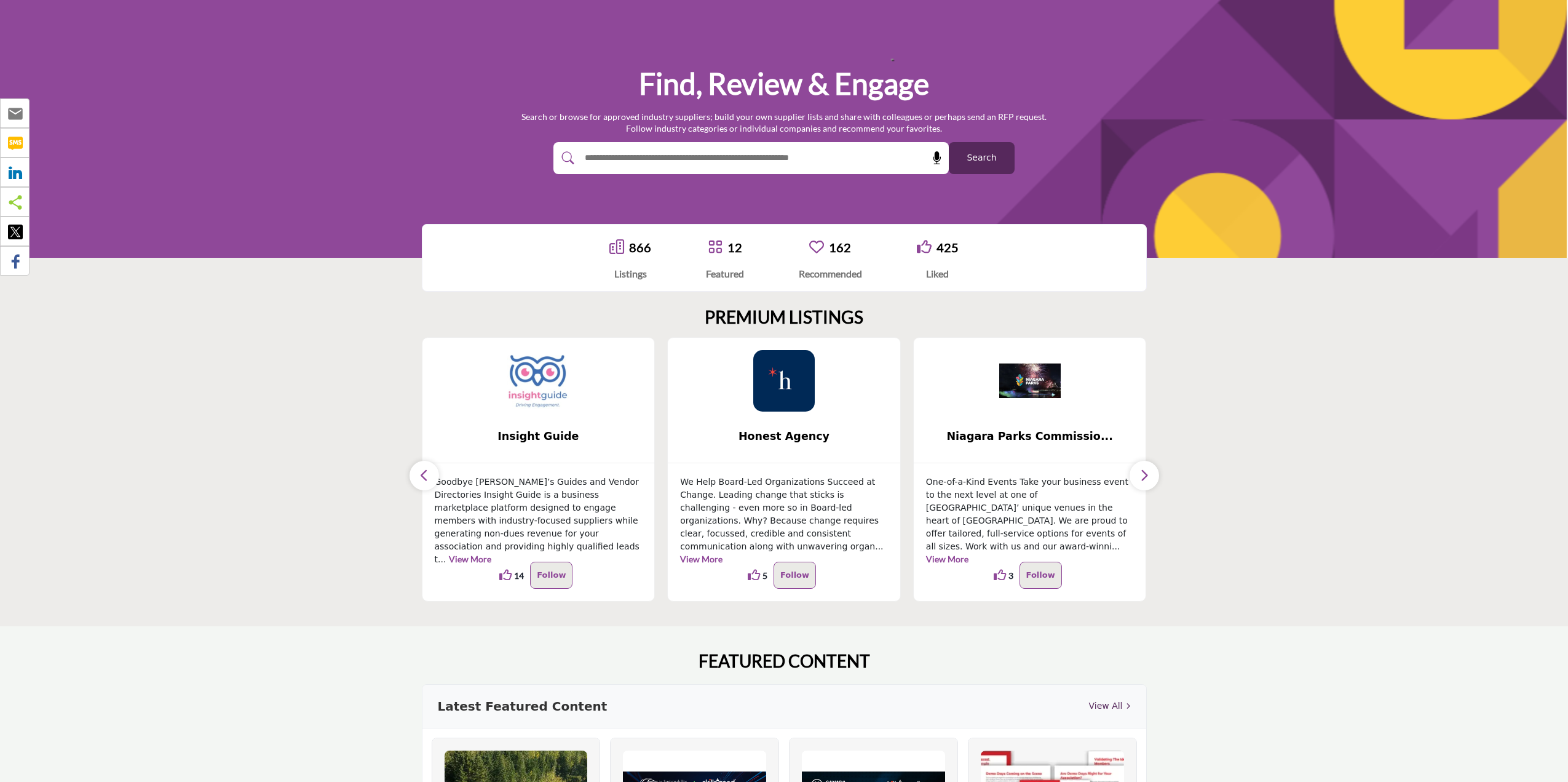
click at [433, 470] on button "button" at bounding box center [424, 476] width 30 height 30
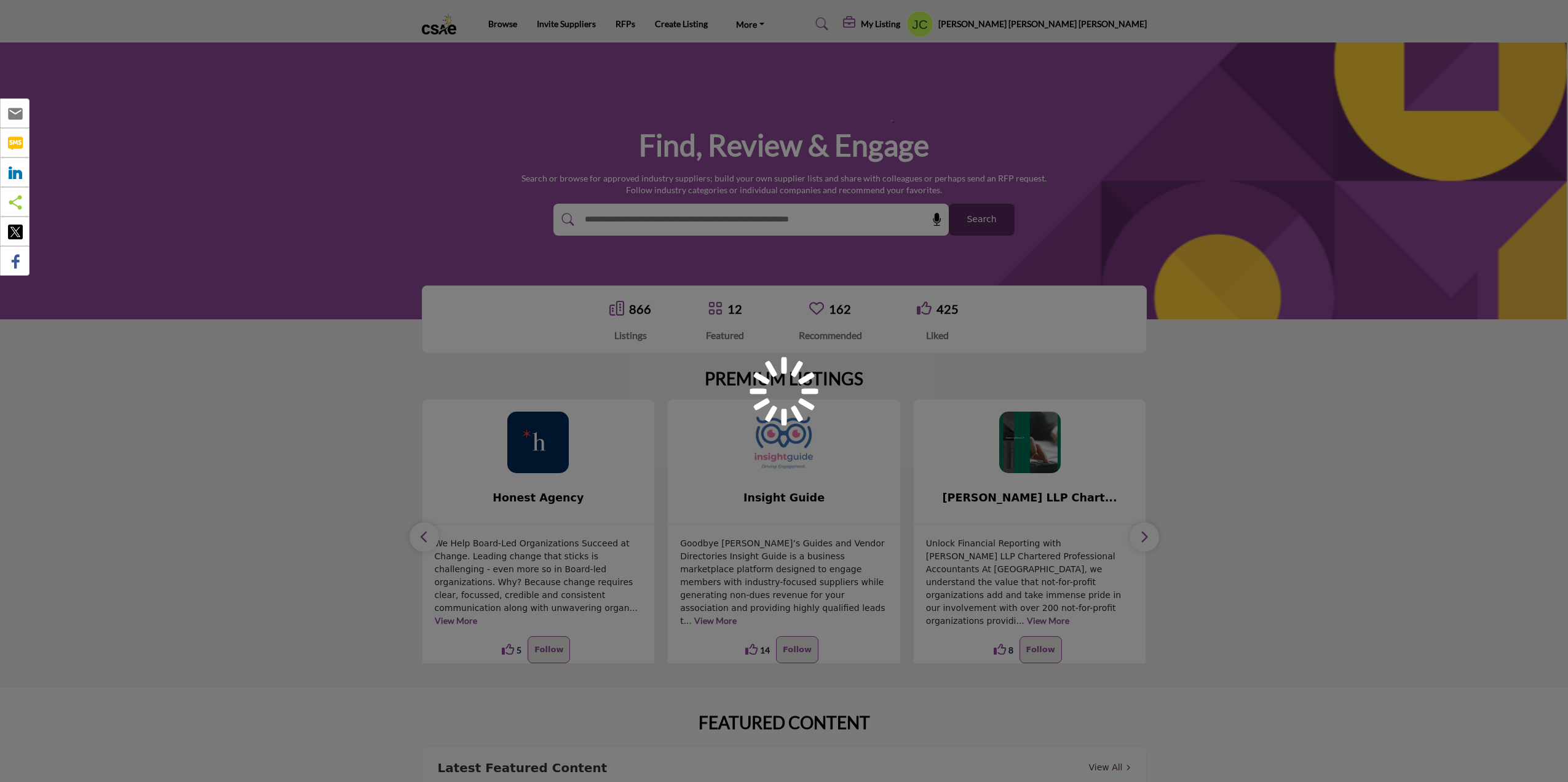
scroll to position [62, 0]
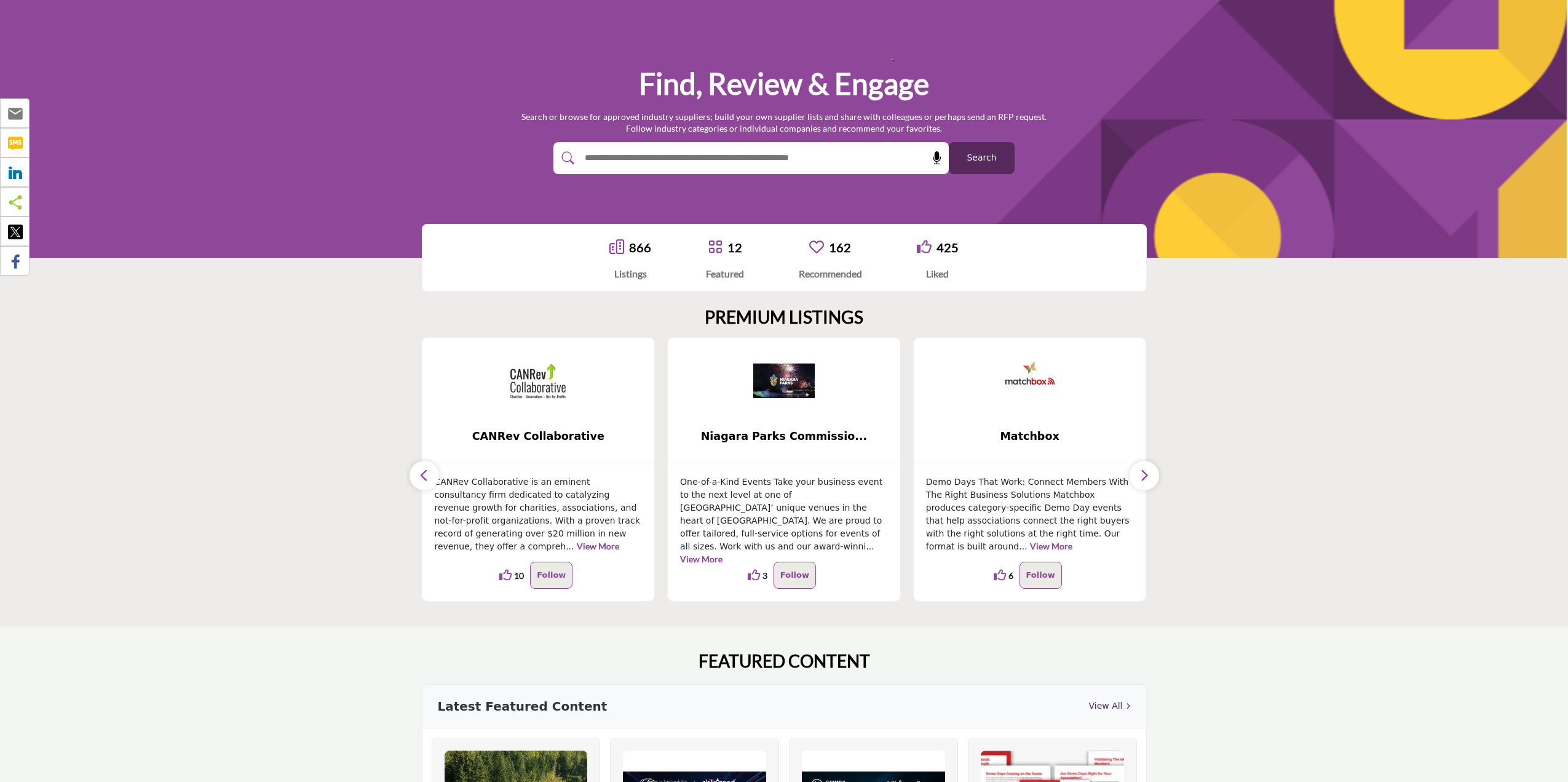
click at [422, 483] on button "button" at bounding box center [424, 476] width 30 height 30
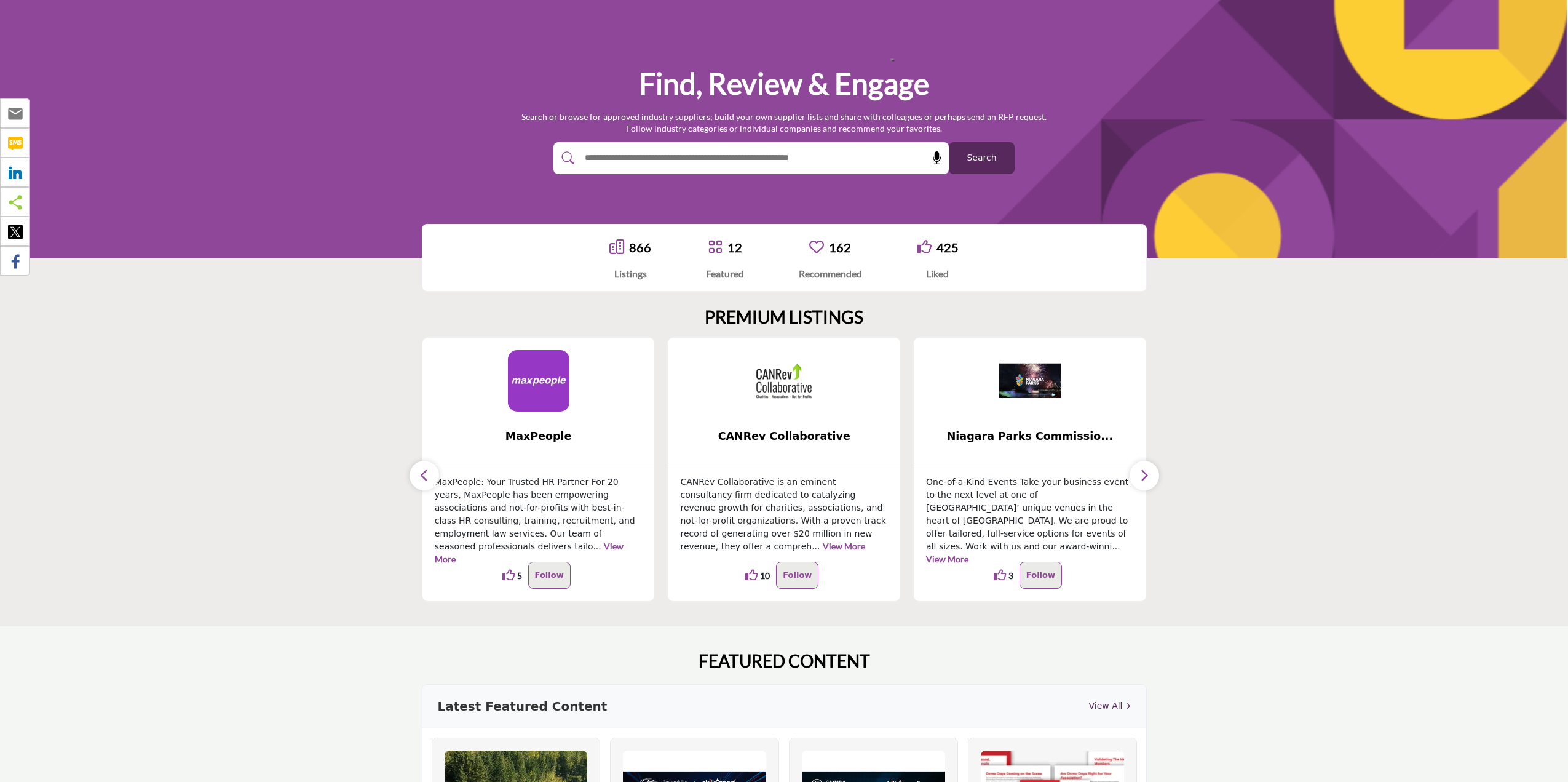
click at [422, 483] on button "button" at bounding box center [424, 476] width 30 height 30
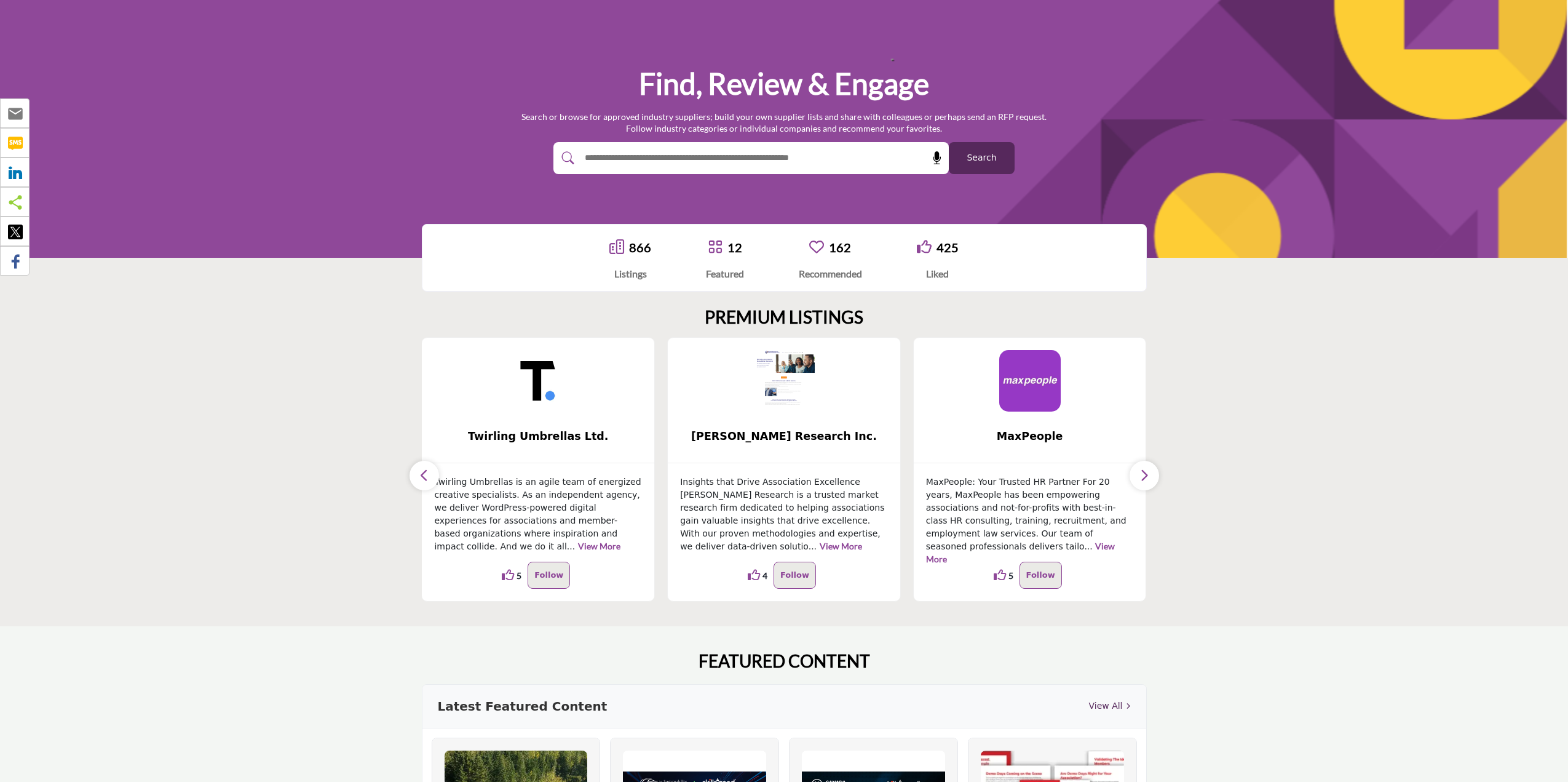
click at [422, 483] on button "button" at bounding box center [424, 476] width 30 height 30
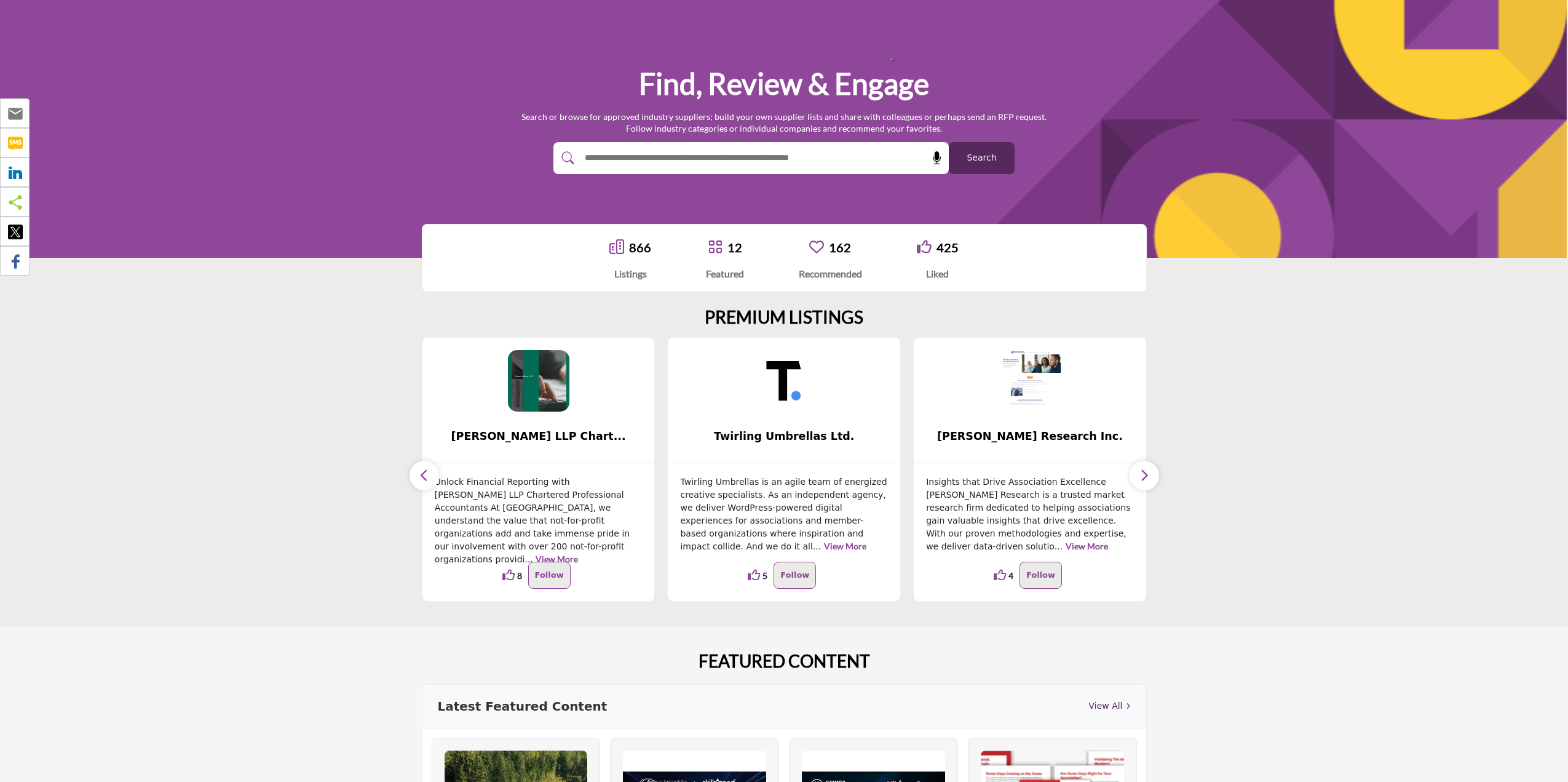
click at [422, 483] on button "button" at bounding box center [424, 476] width 30 height 30
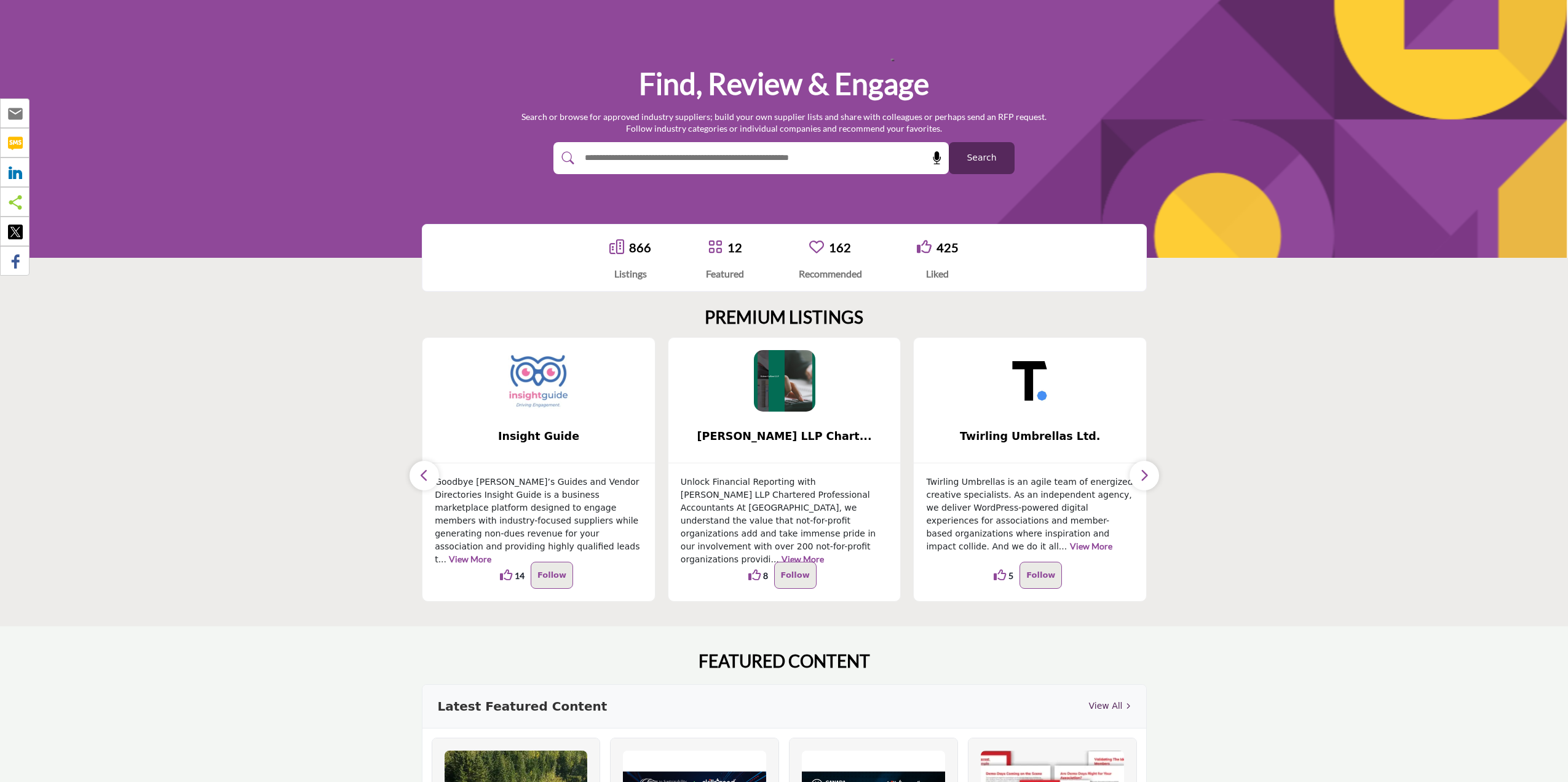
click at [422, 483] on button "button" at bounding box center [424, 476] width 30 height 30
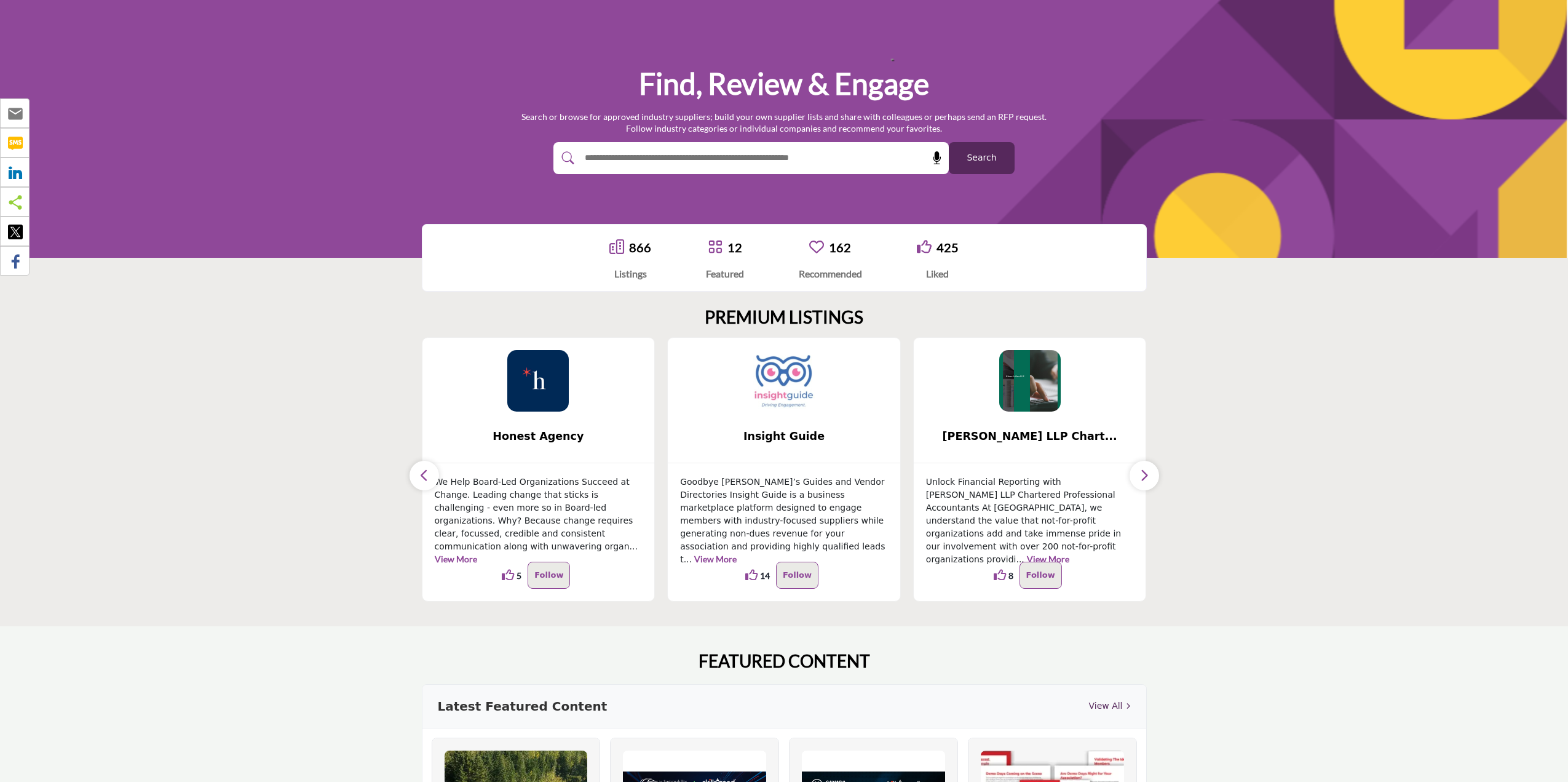
click at [422, 483] on button "button" at bounding box center [424, 476] width 30 height 30
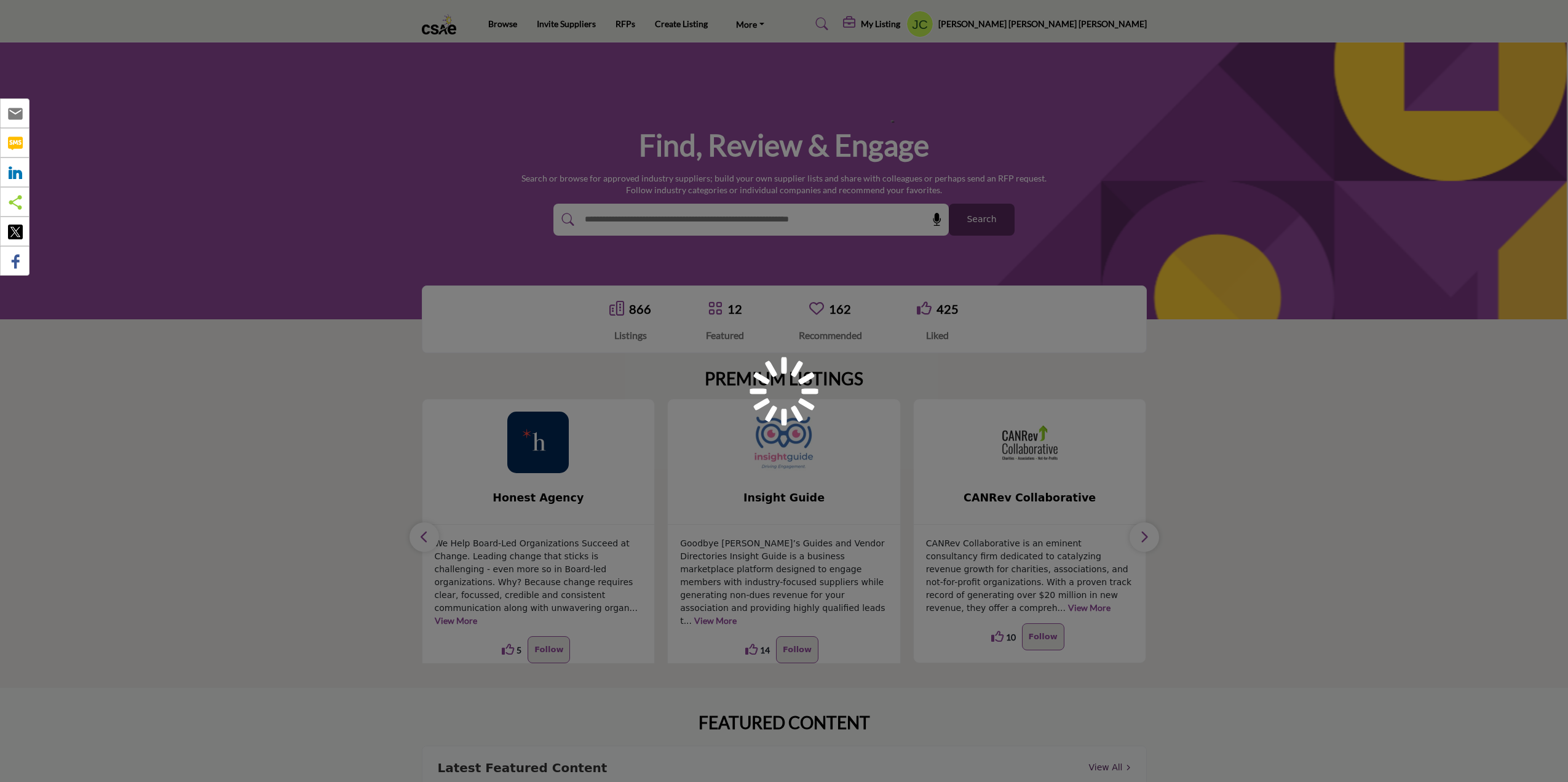
scroll to position [62, 0]
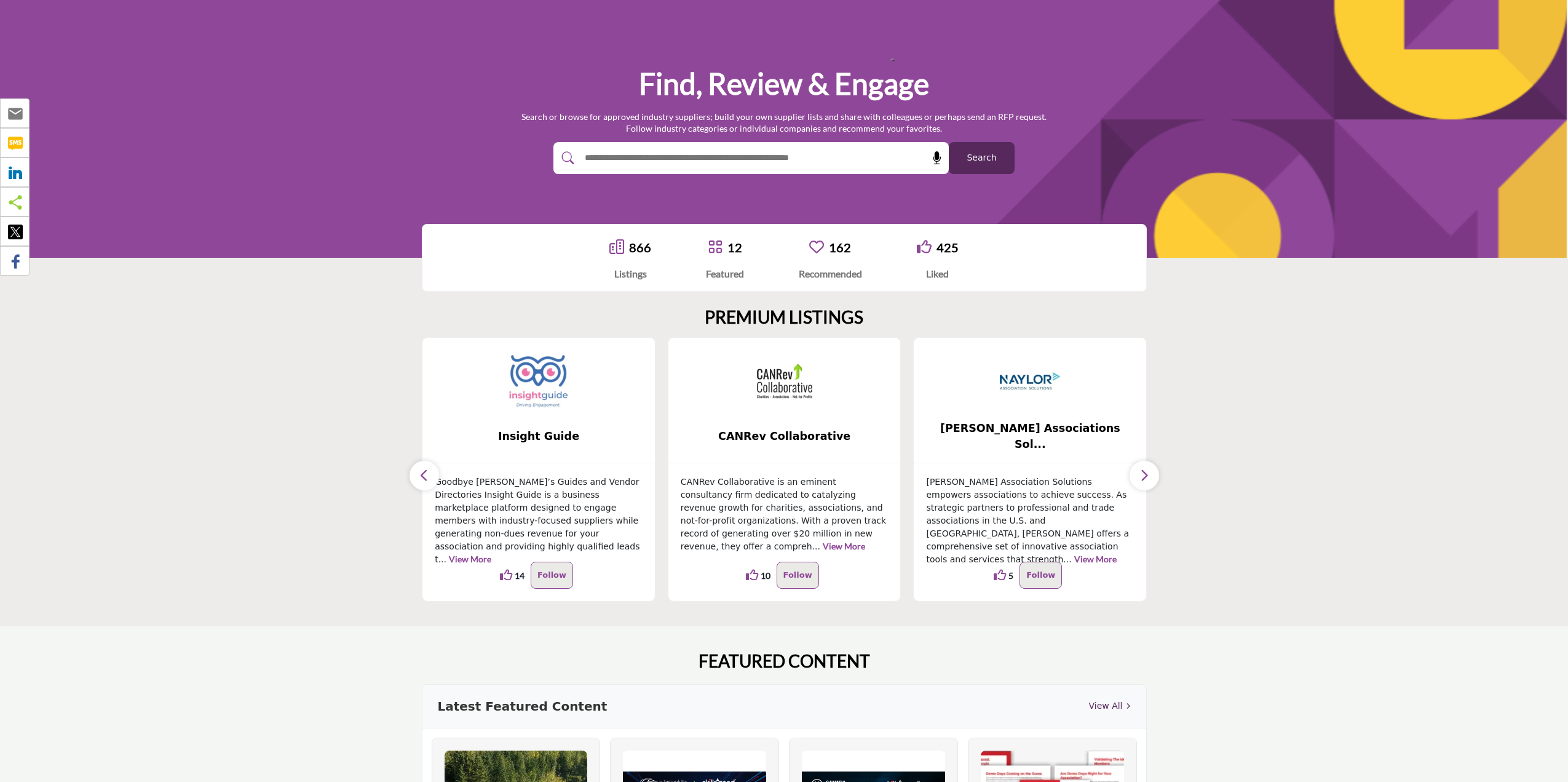
click at [427, 476] on icon "button" at bounding box center [424, 476] width 10 height 16
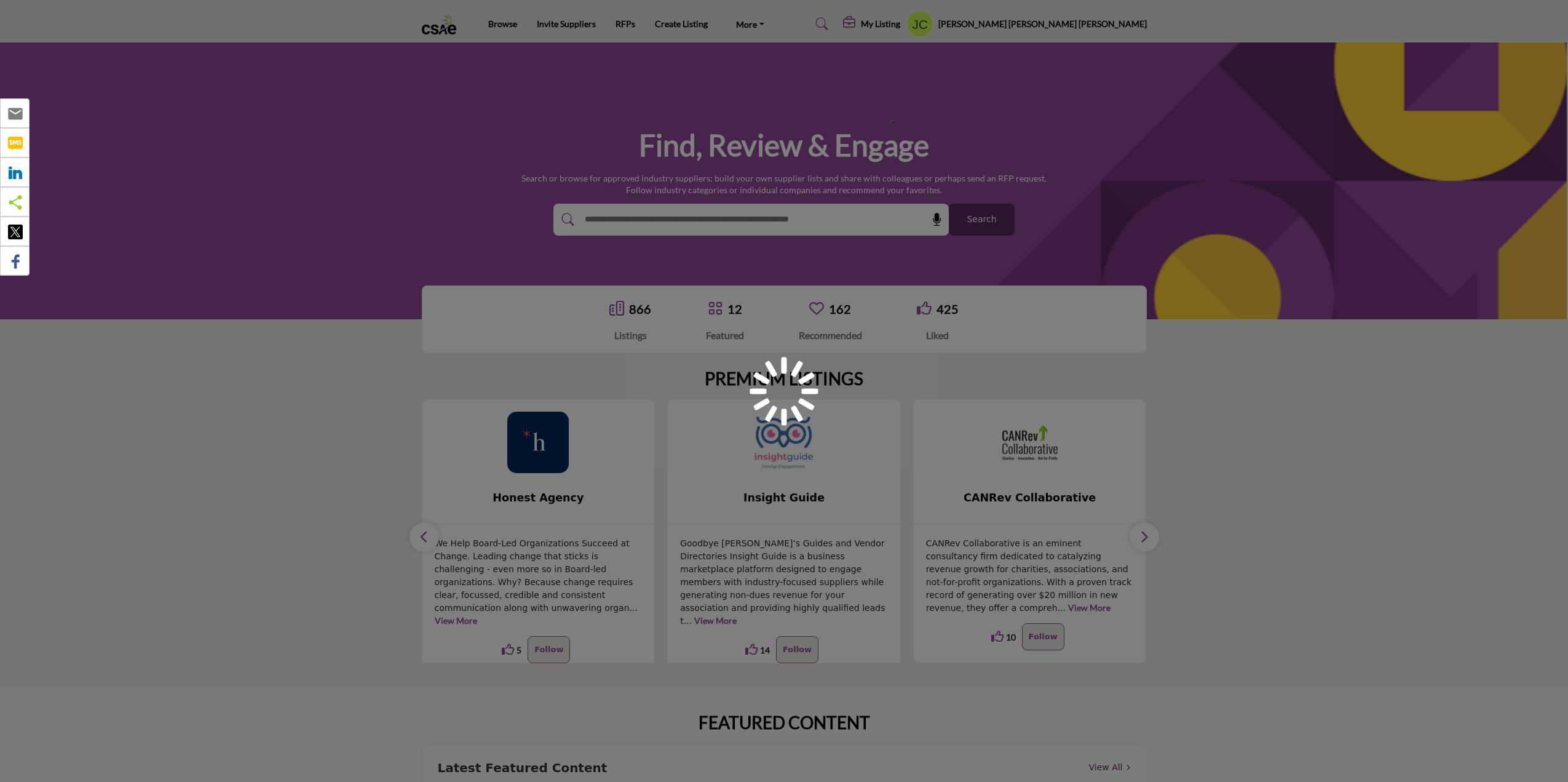
scroll to position [62, 0]
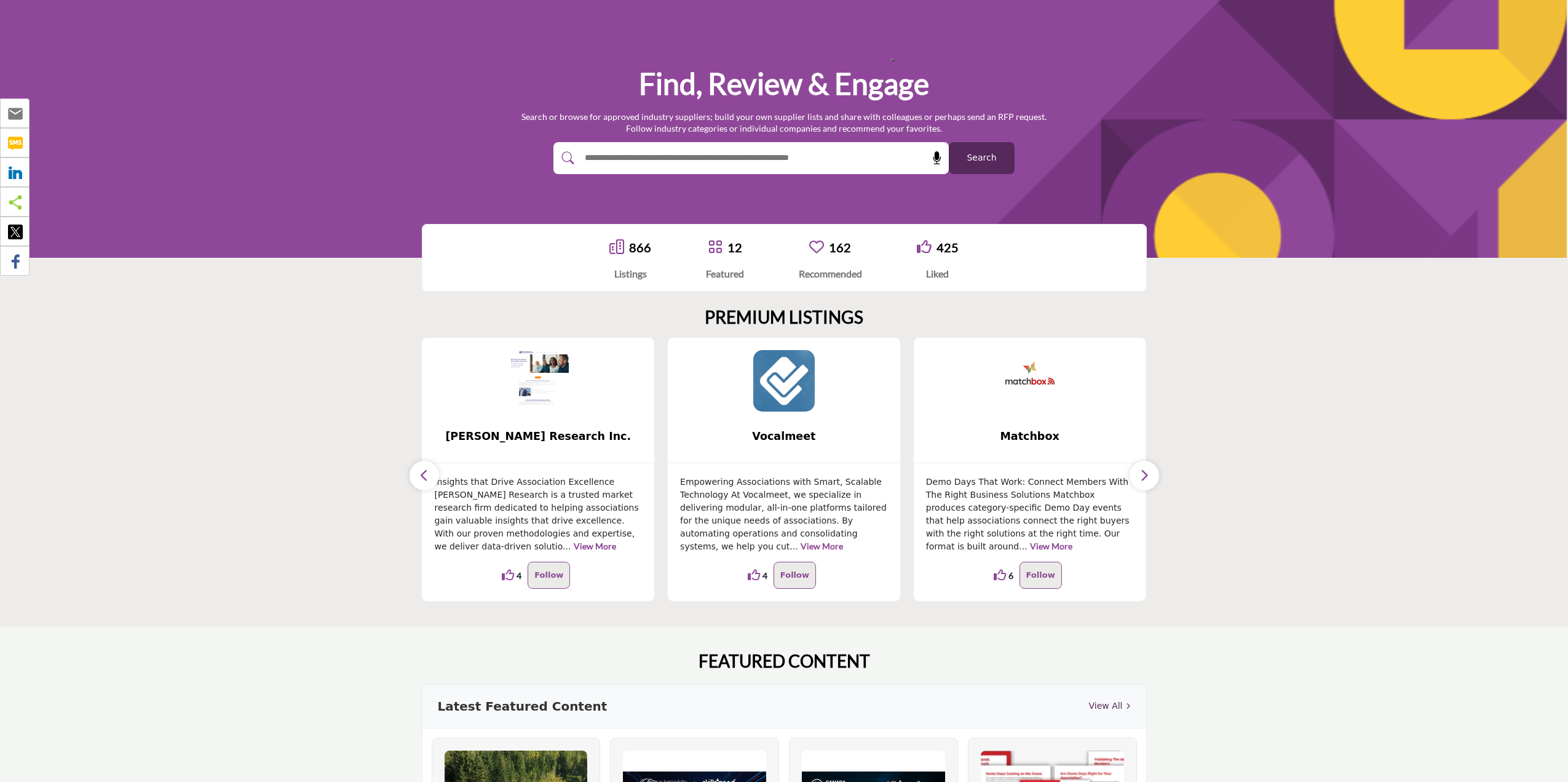
click at [421, 473] on icon "button" at bounding box center [424, 476] width 10 height 16
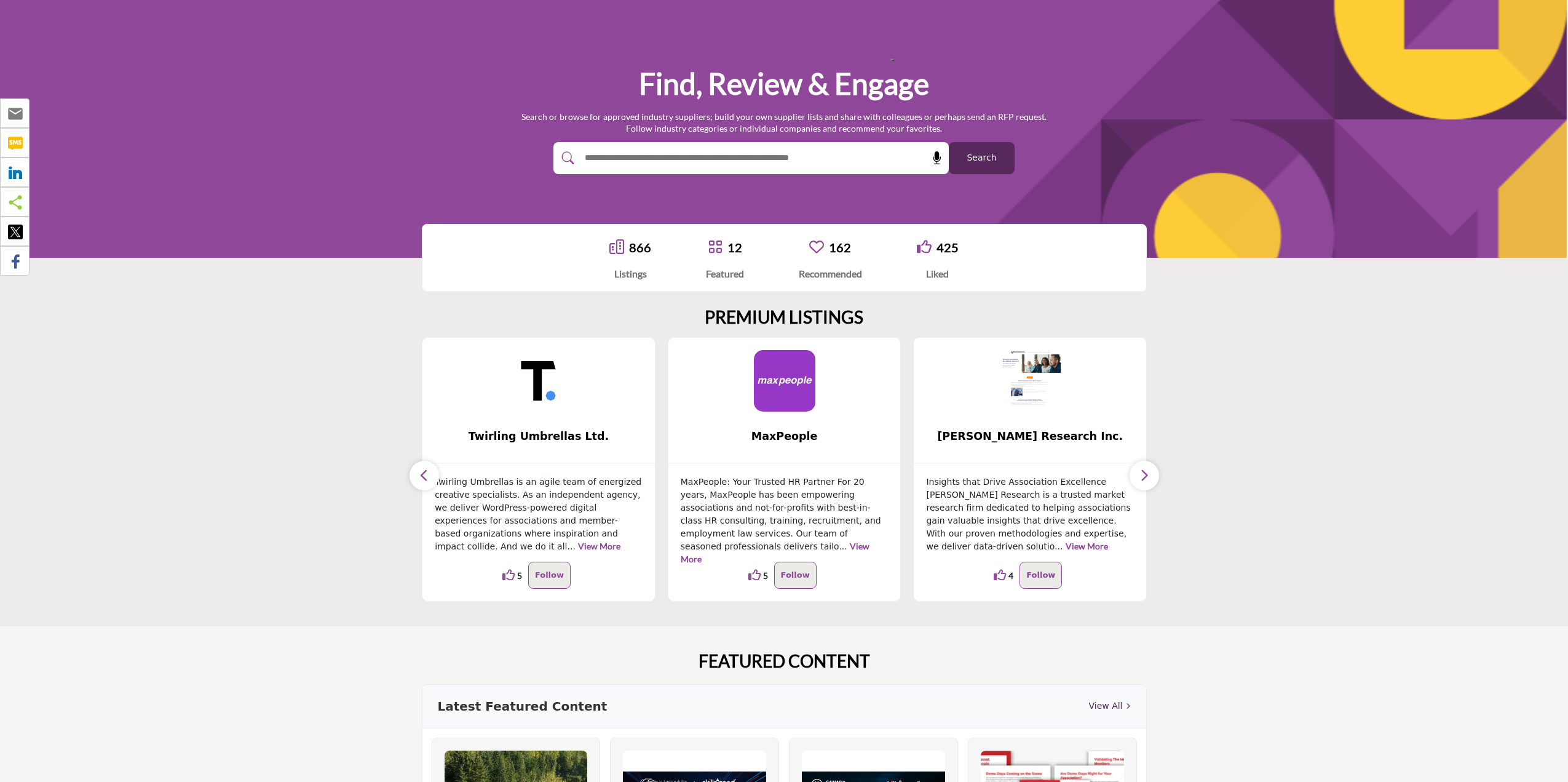
click at [421, 473] on icon "button" at bounding box center [424, 476] width 10 height 16
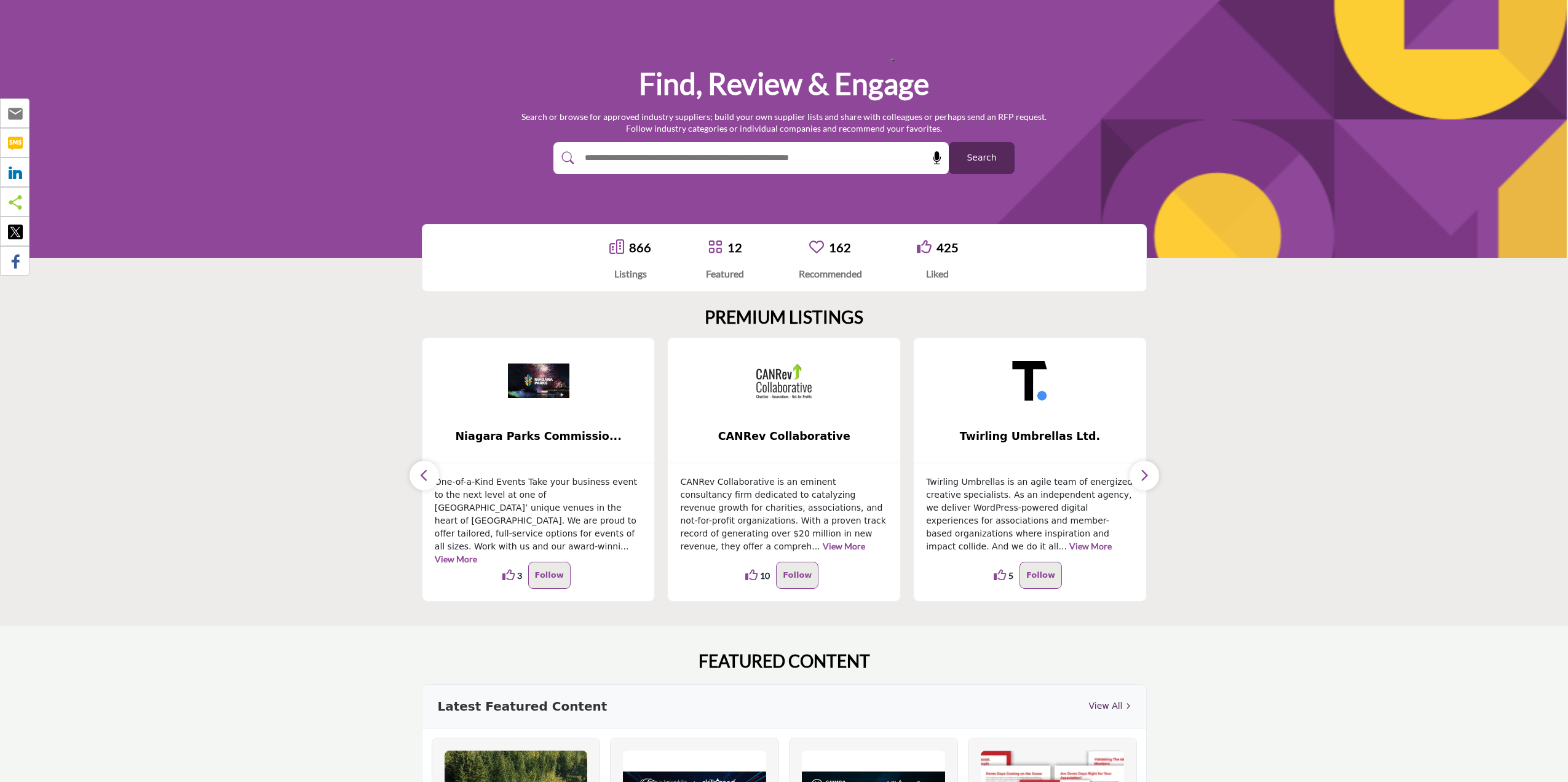
click at [421, 473] on icon "button" at bounding box center [424, 476] width 10 height 16
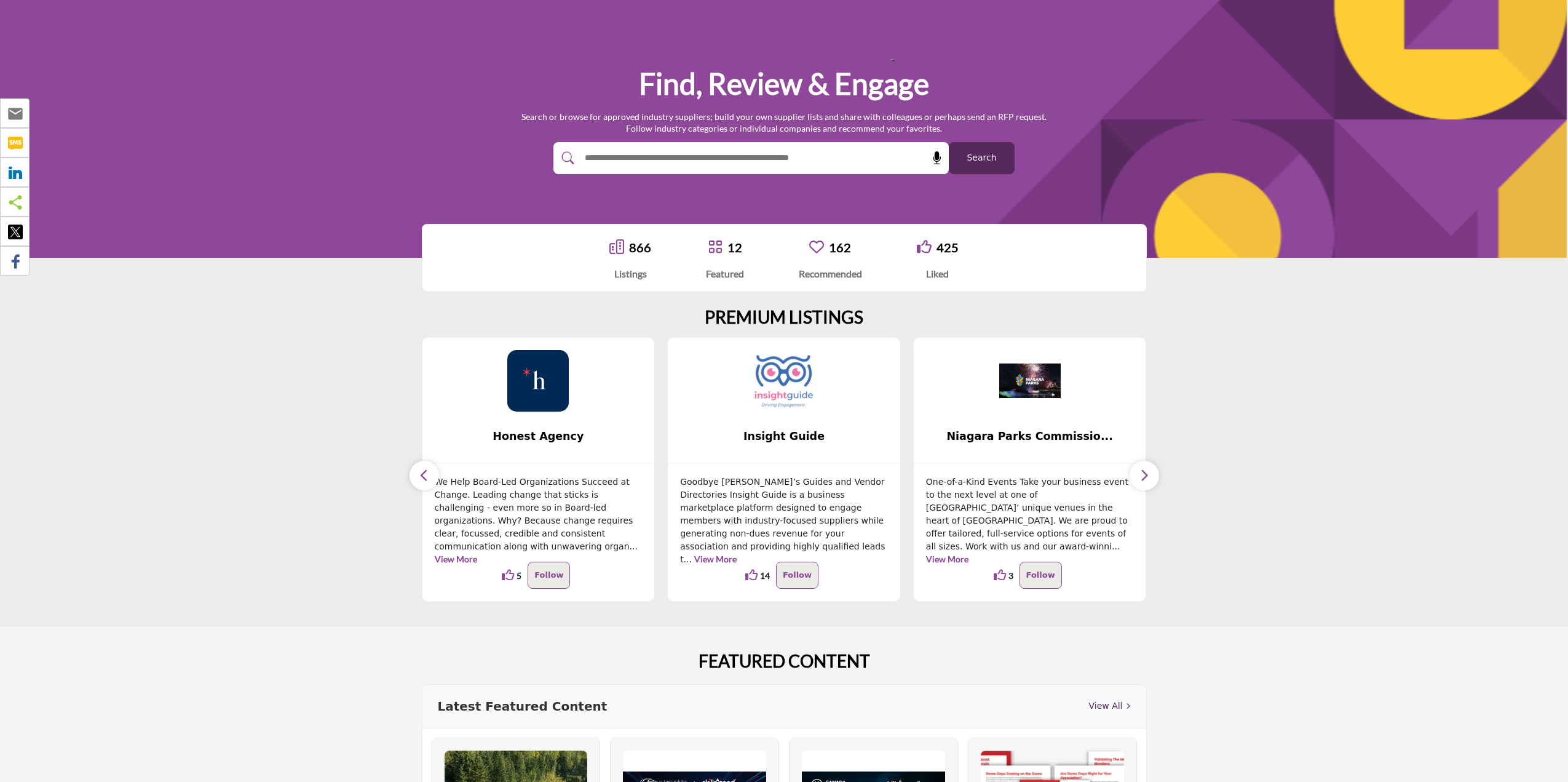
click at [421, 473] on icon "button" at bounding box center [424, 476] width 10 height 16
click at [260, 448] on section "PREMIUM LISTINGS ... 5 5 ..." at bounding box center [784, 454] width 1568 height 344
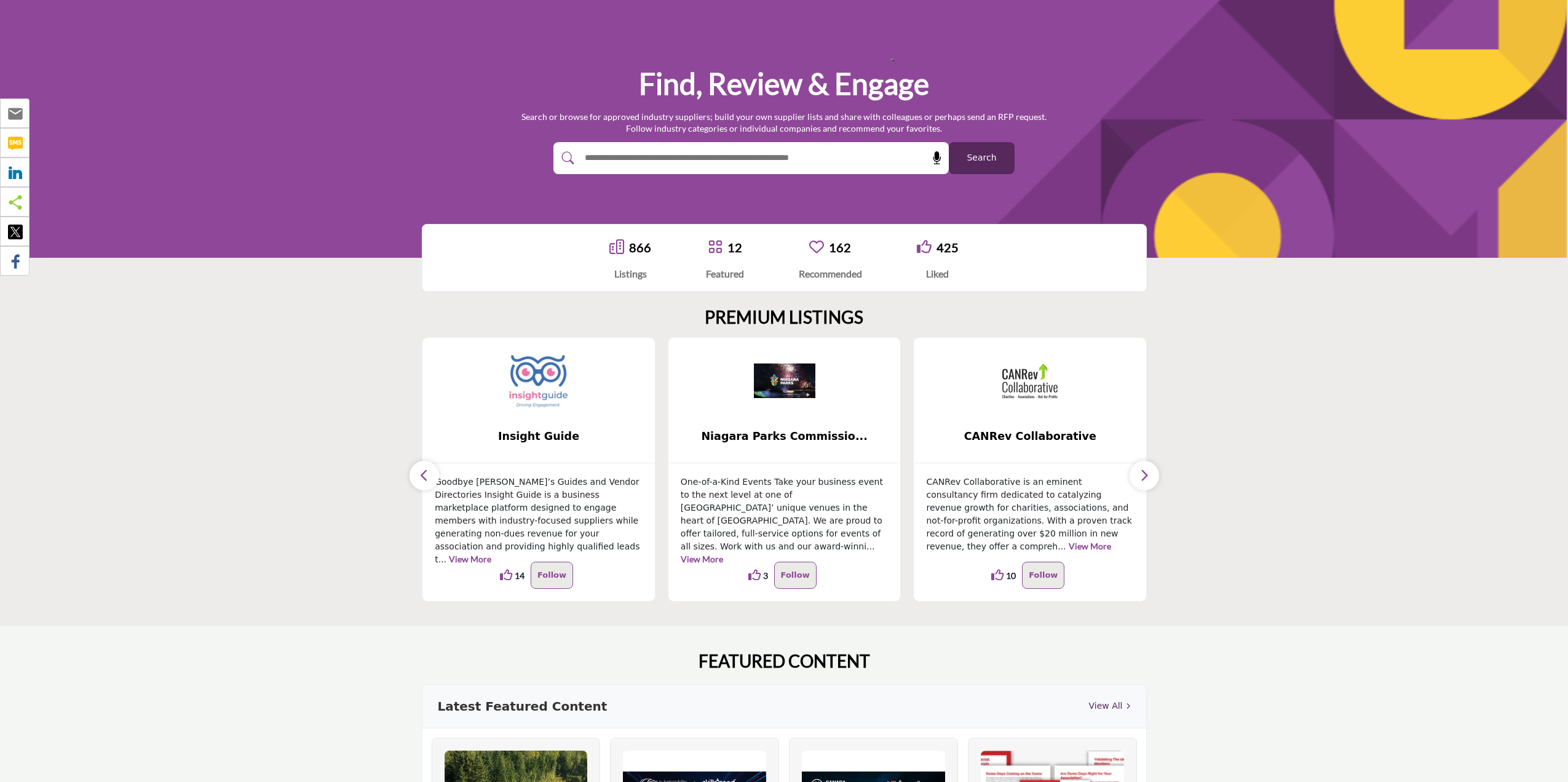
click at [1320, 277] on div "866 Listings 12 Featured" at bounding box center [784, 257] width 1568 height 92
